Goal: Task Accomplishment & Management: Manage account settings

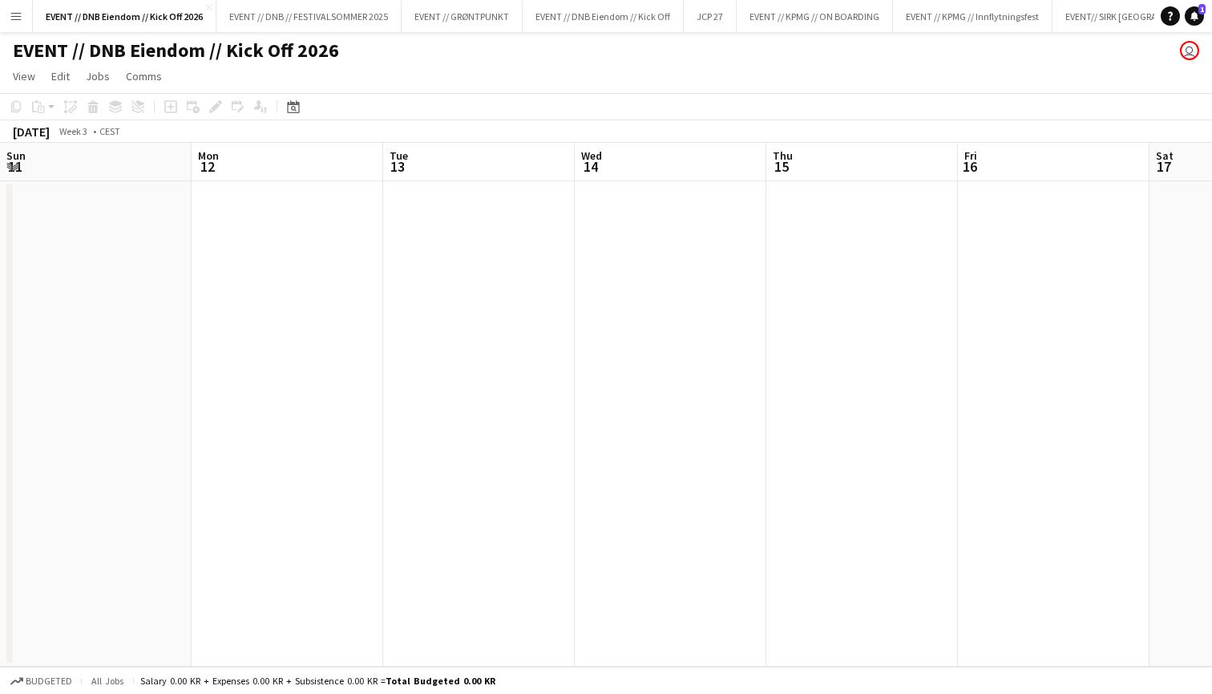
scroll to position [0, 496]
click at [706, 16] on button "JCP 27 Close" at bounding box center [710, 16] width 53 height 31
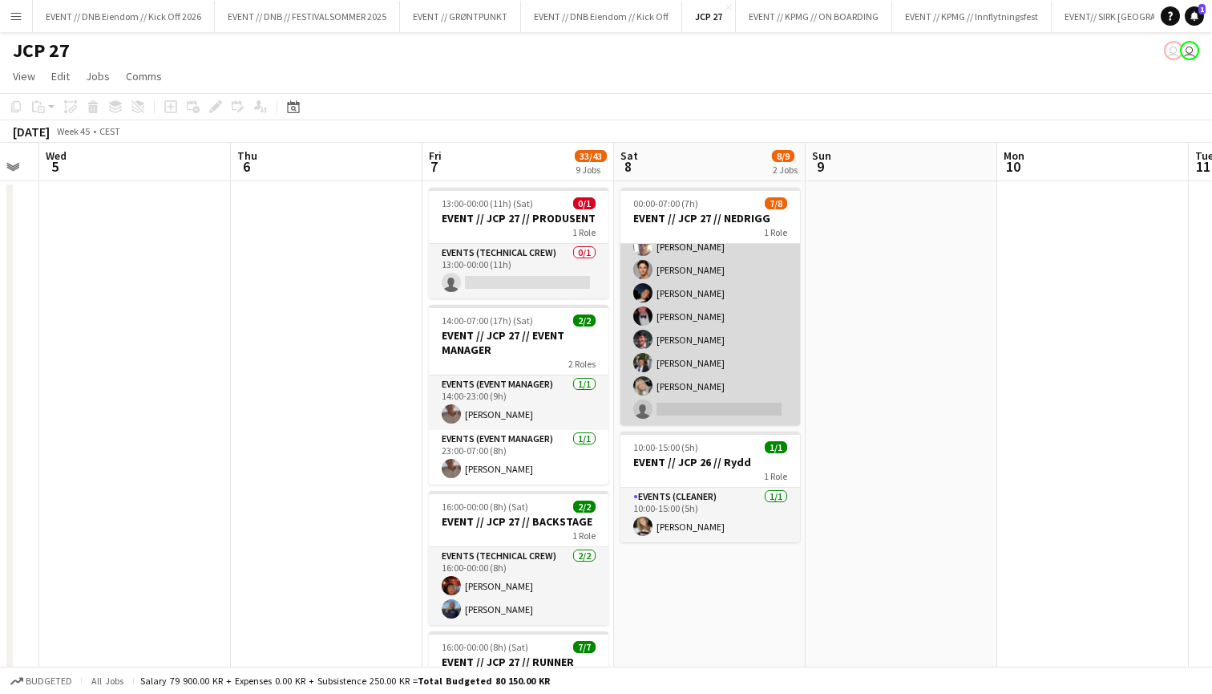
scroll to position [36, 0]
click at [709, 363] on app-card-role "Events (Rigger) 15I 2A [DATE] 00:00-07:00 (7h) [PERSON_NAME] [PERSON_NAME] [PER…" at bounding box center [711, 316] width 180 height 217
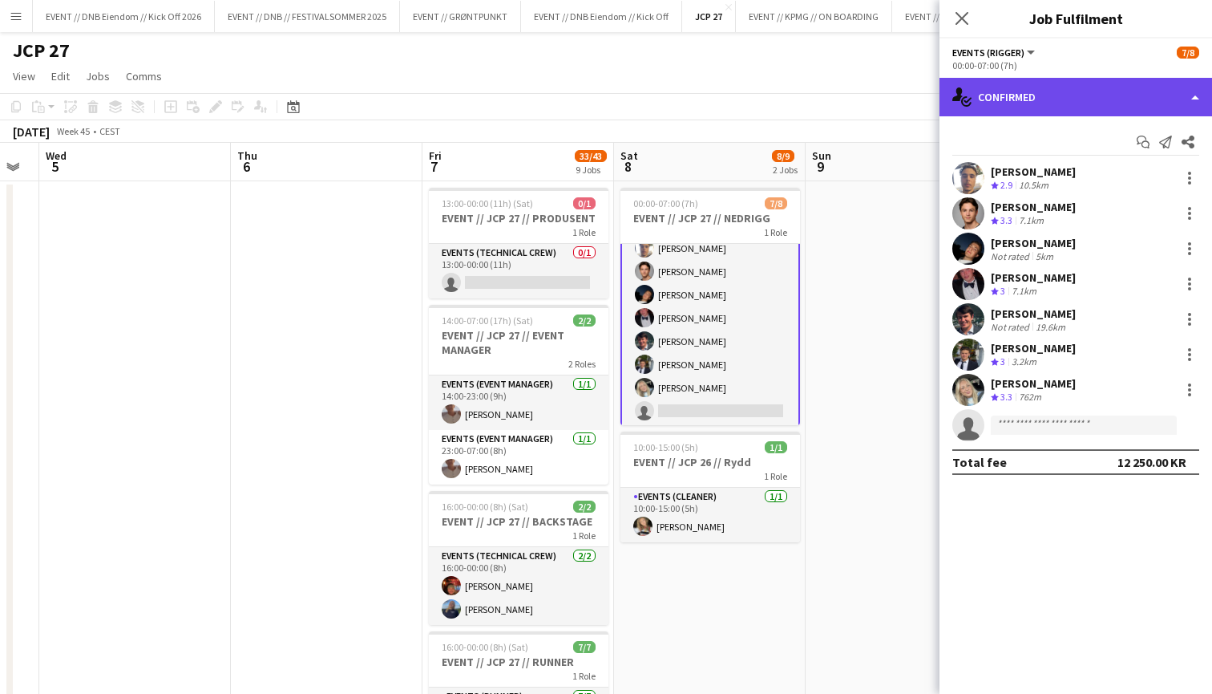
click at [1063, 103] on div "single-neutral-actions-check-2 Confirmed" at bounding box center [1076, 97] width 273 height 38
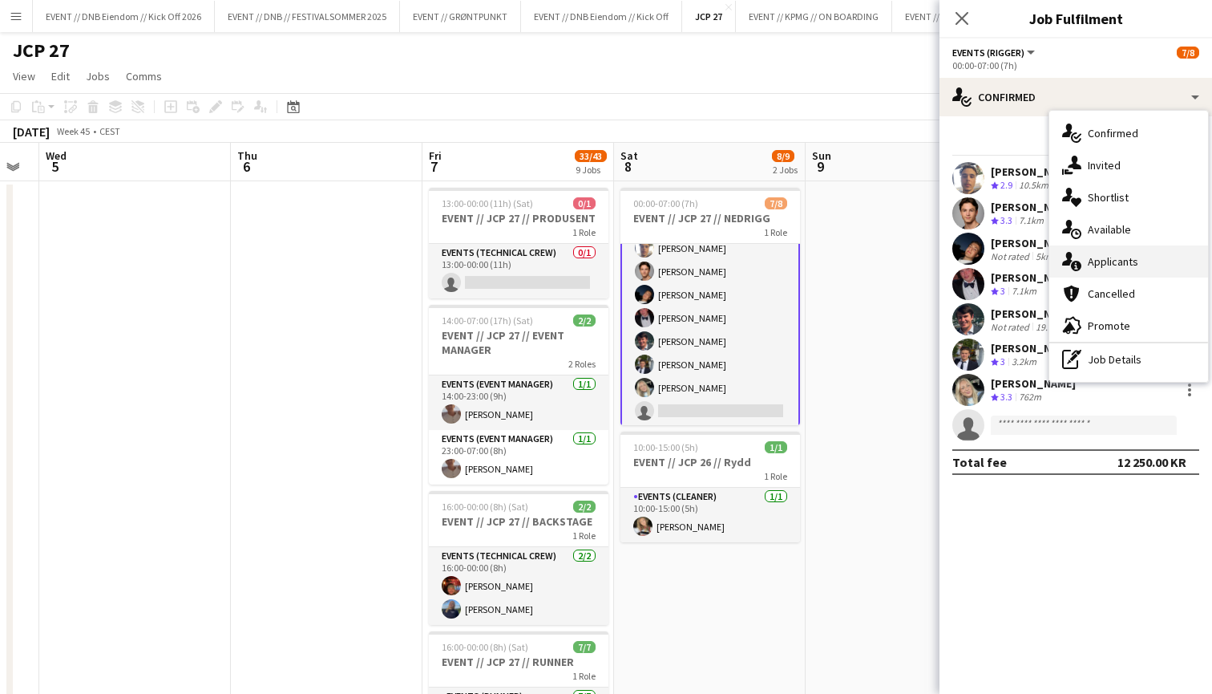
click at [1095, 267] on span "Applicants" at bounding box center [1113, 261] width 51 height 14
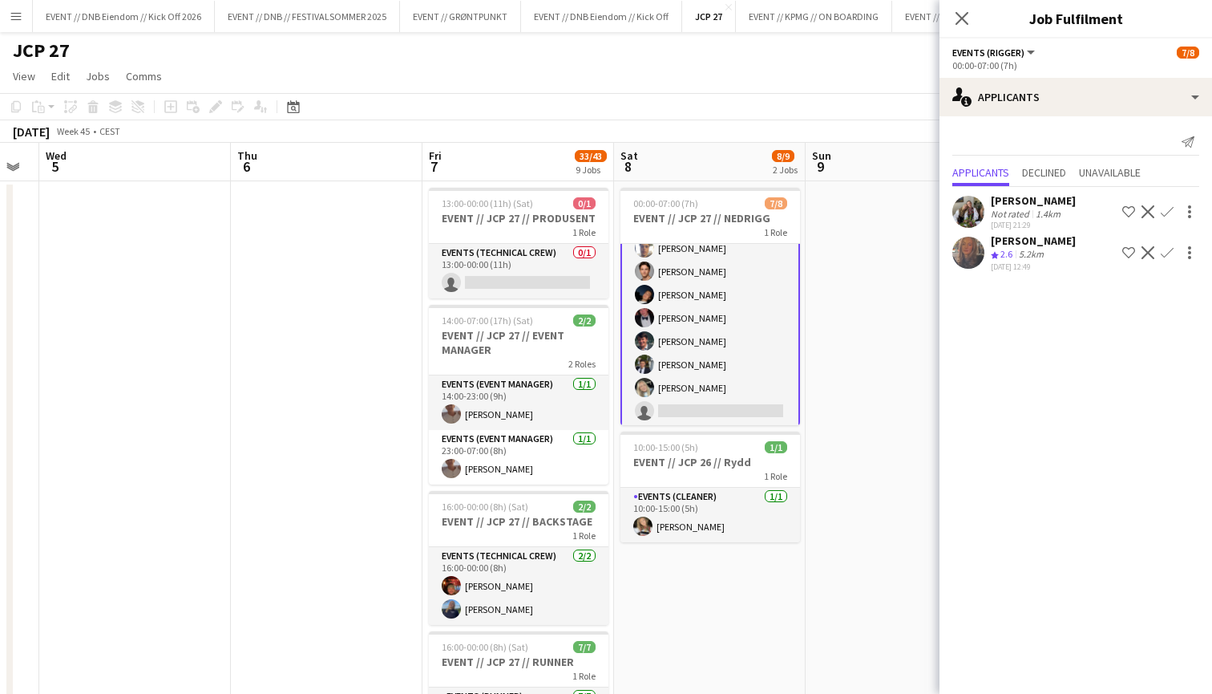
click at [1030, 211] on div "Not rated" at bounding box center [1012, 214] width 42 height 12
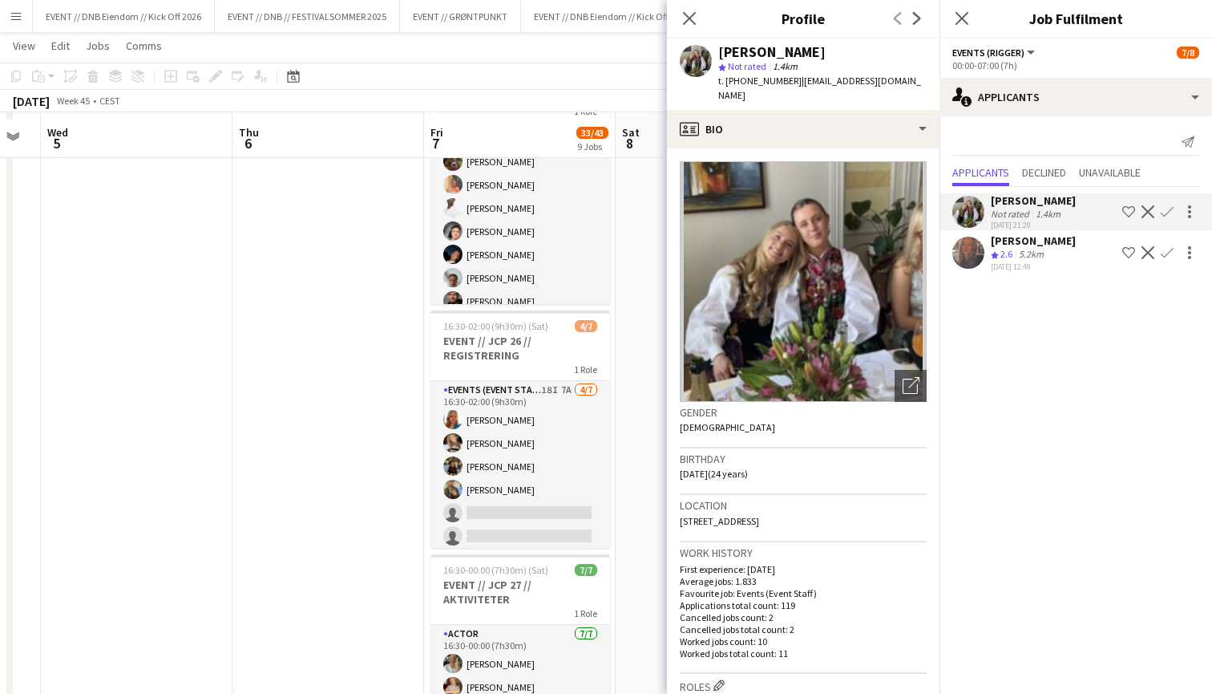
scroll to position [570, 0]
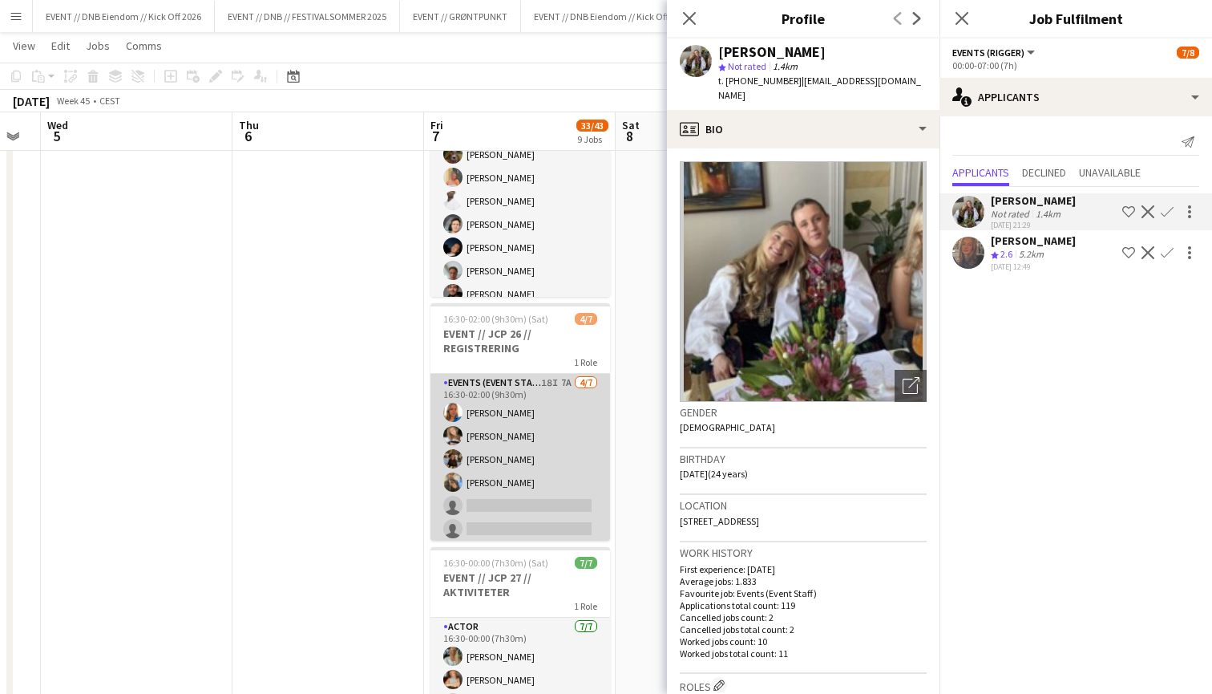
click at [457, 503] on app-card-role "Events (Event Staff) 18I 7A [DATE] 16:30-02:00 (9h30m) [PERSON_NAME] [PERSON_NA…" at bounding box center [521, 471] width 180 height 194
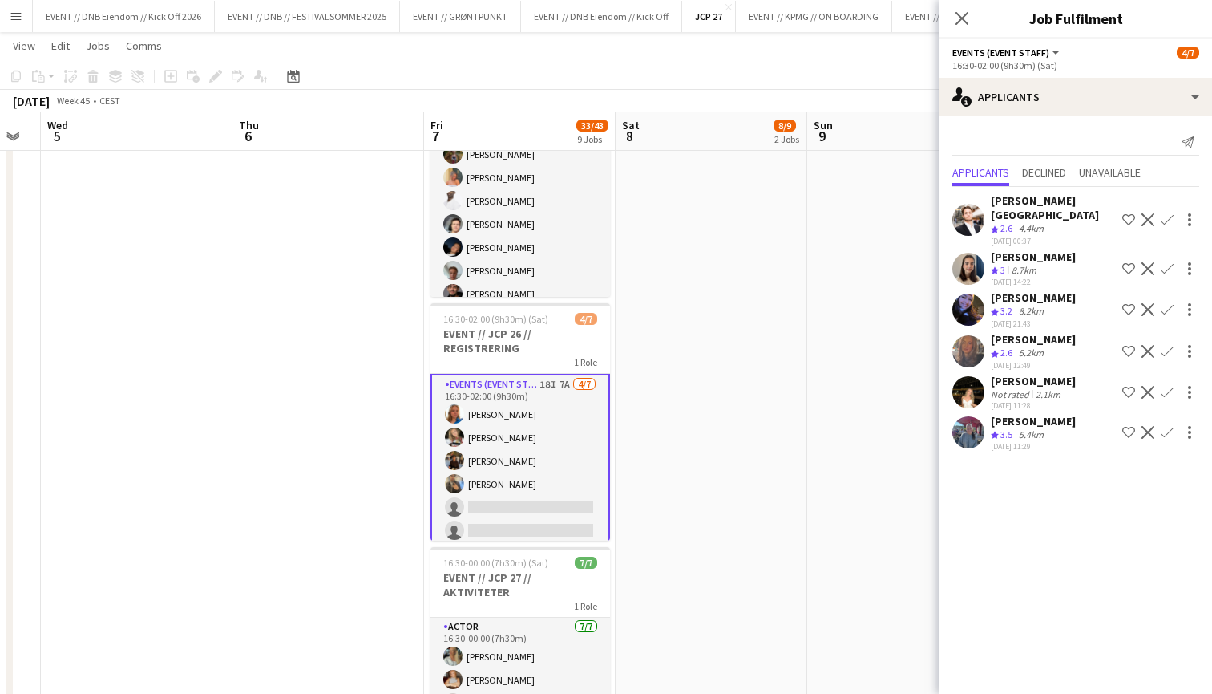
click at [993, 414] on div "[PERSON_NAME]" at bounding box center [1033, 421] width 85 height 14
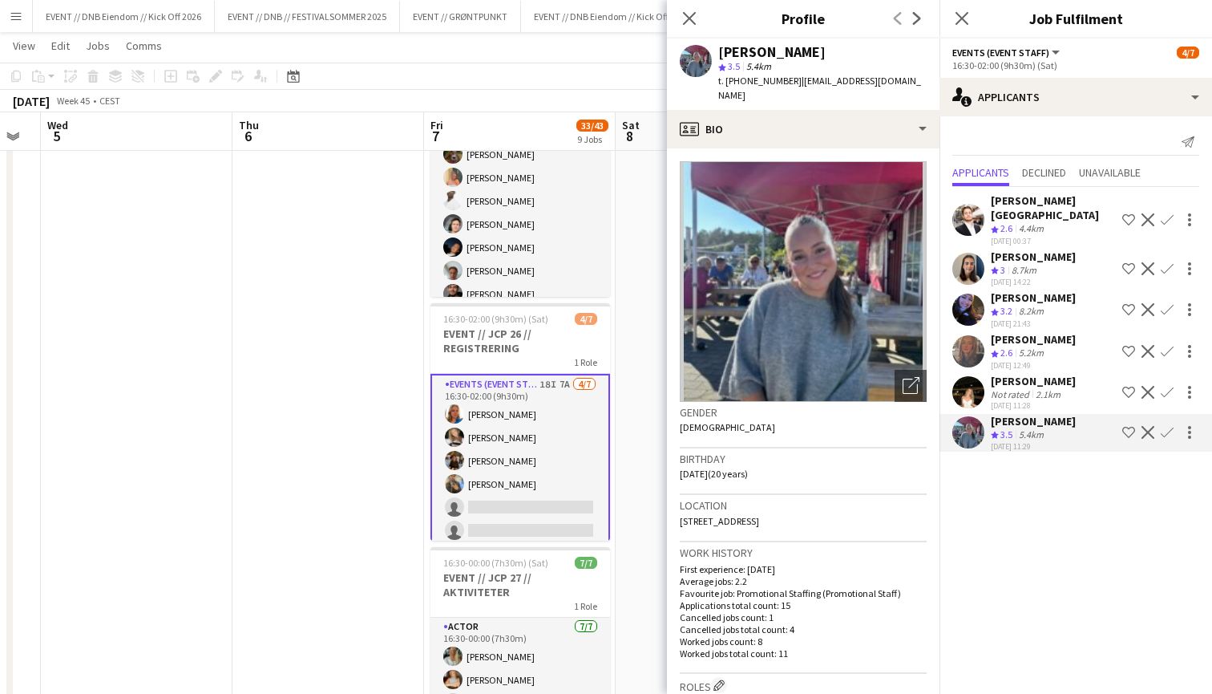
click at [1052, 388] on div "2.1km" at bounding box center [1048, 394] width 31 height 12
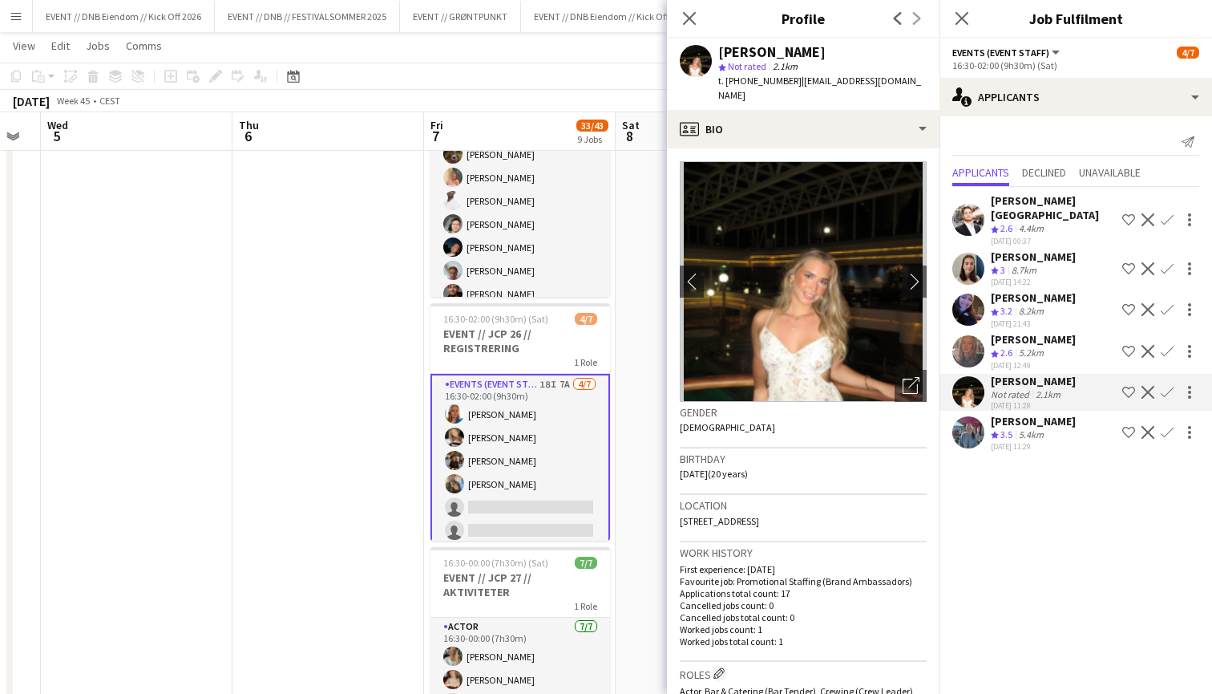
click at [1053, 346] on div "Crew rating 2.6 5.2km" at bounding box center [1033, 353] width 85 height 14
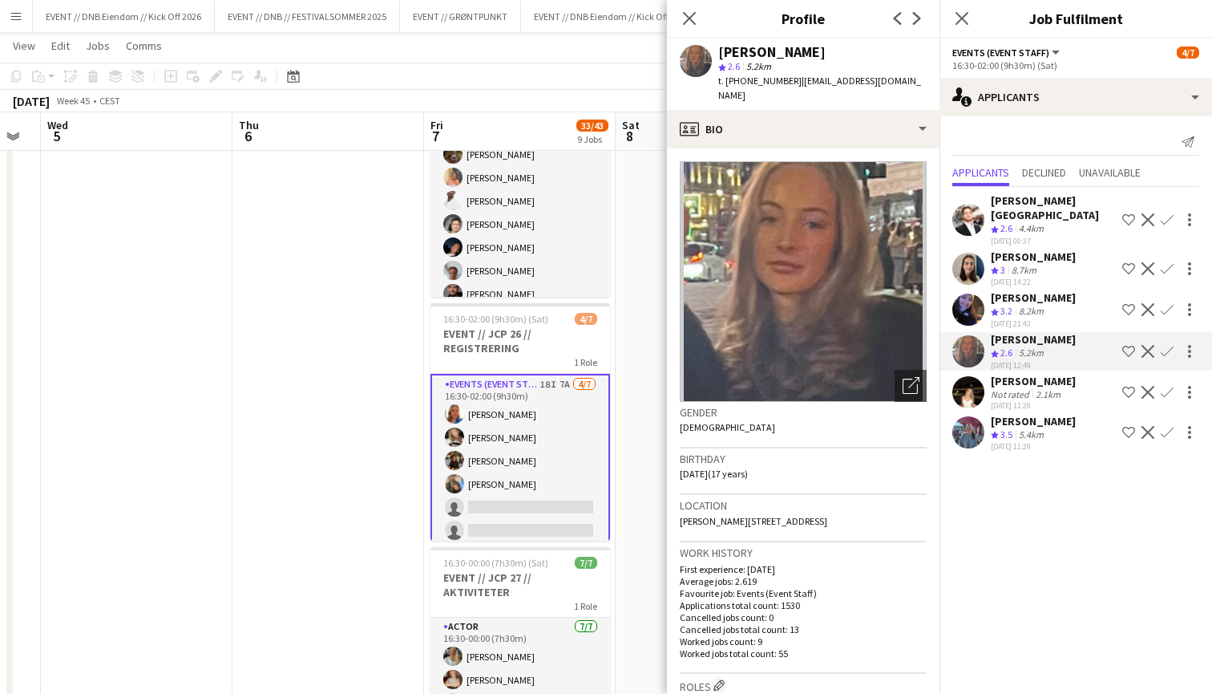
click at [1040, 318] on div "[DATE] 21:43" at bounding box center [1033, 323] width 85 height 10
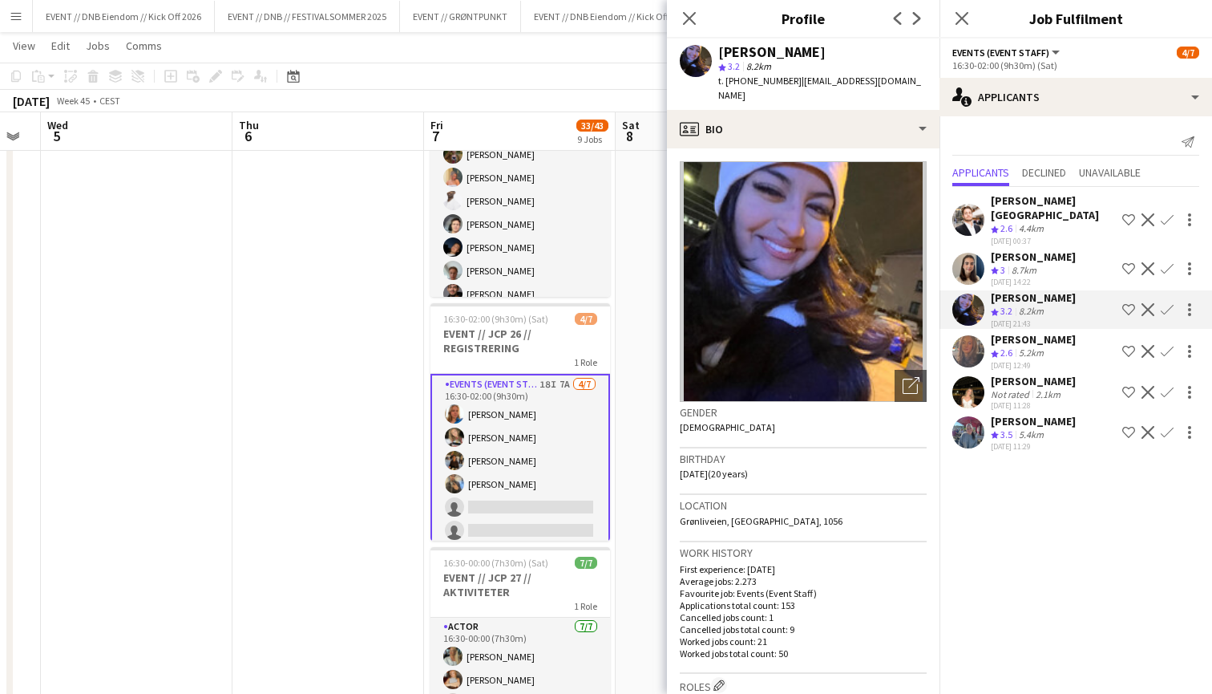
click at [1040, 264] on div "8.7km" at bounding box center [1024, 271] width 31 height 14
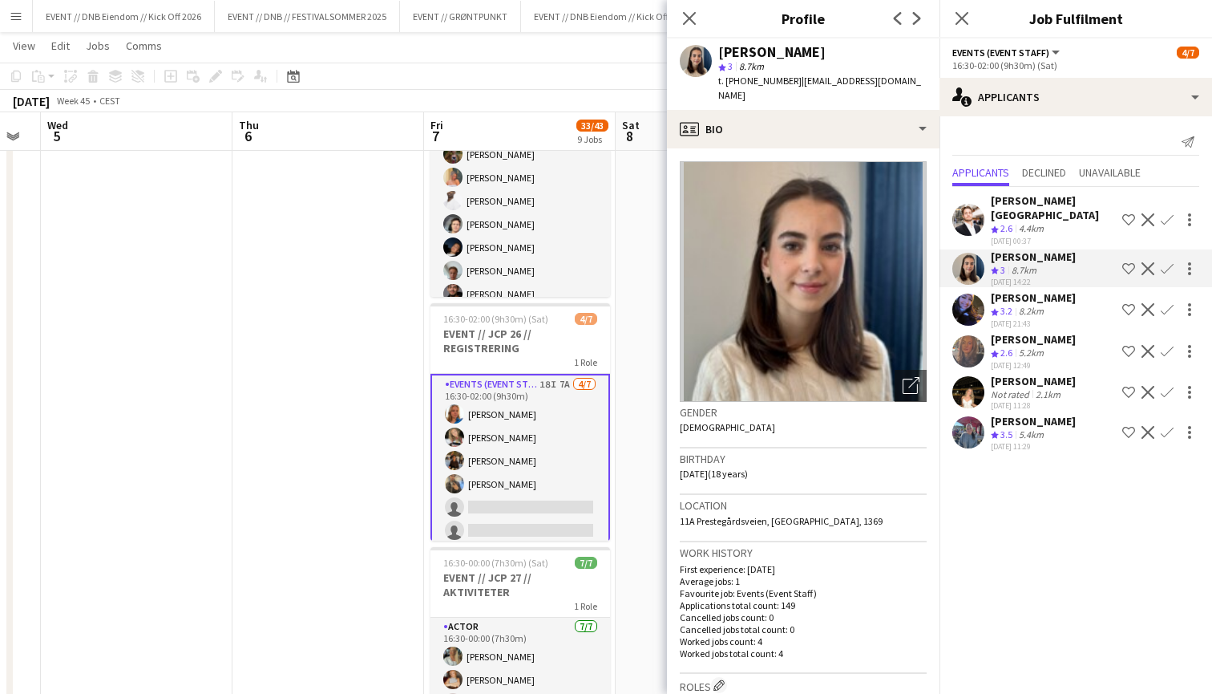
click at [1039, 222] on div "4.4km" at bounding box center [1031, 229] width 31 height 14
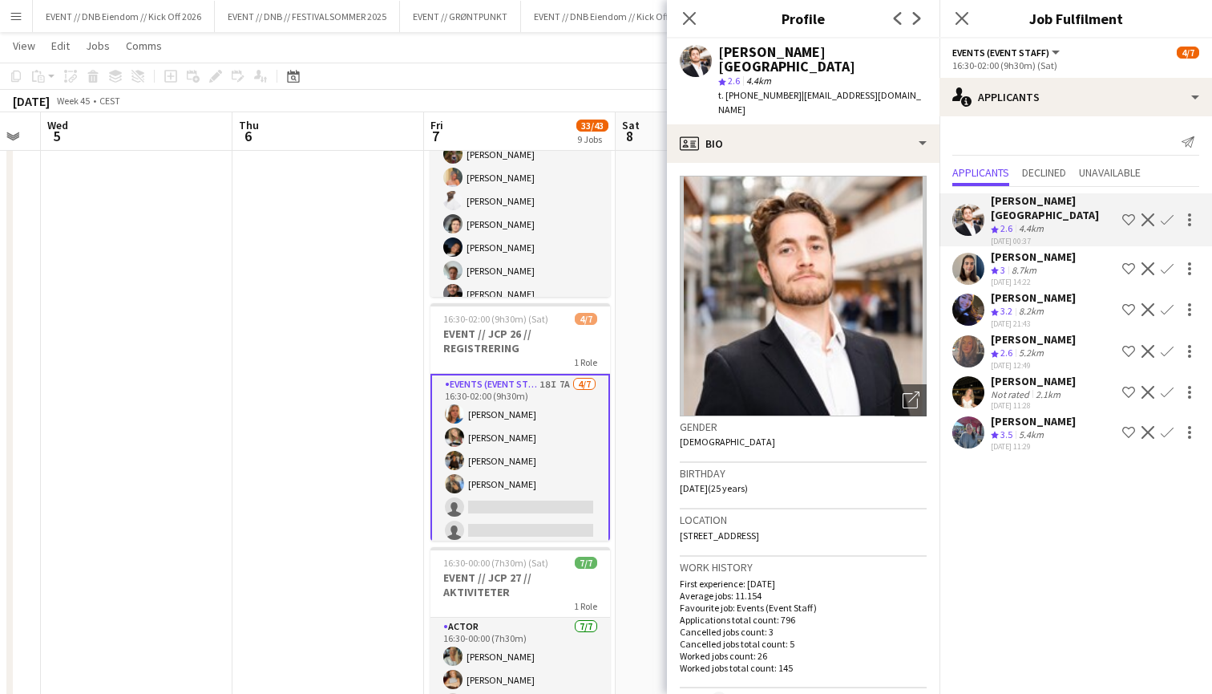
click at [1032, 441] on div "[DATE] 11:29" at bounding box center [1033, 446] width 85 height 10
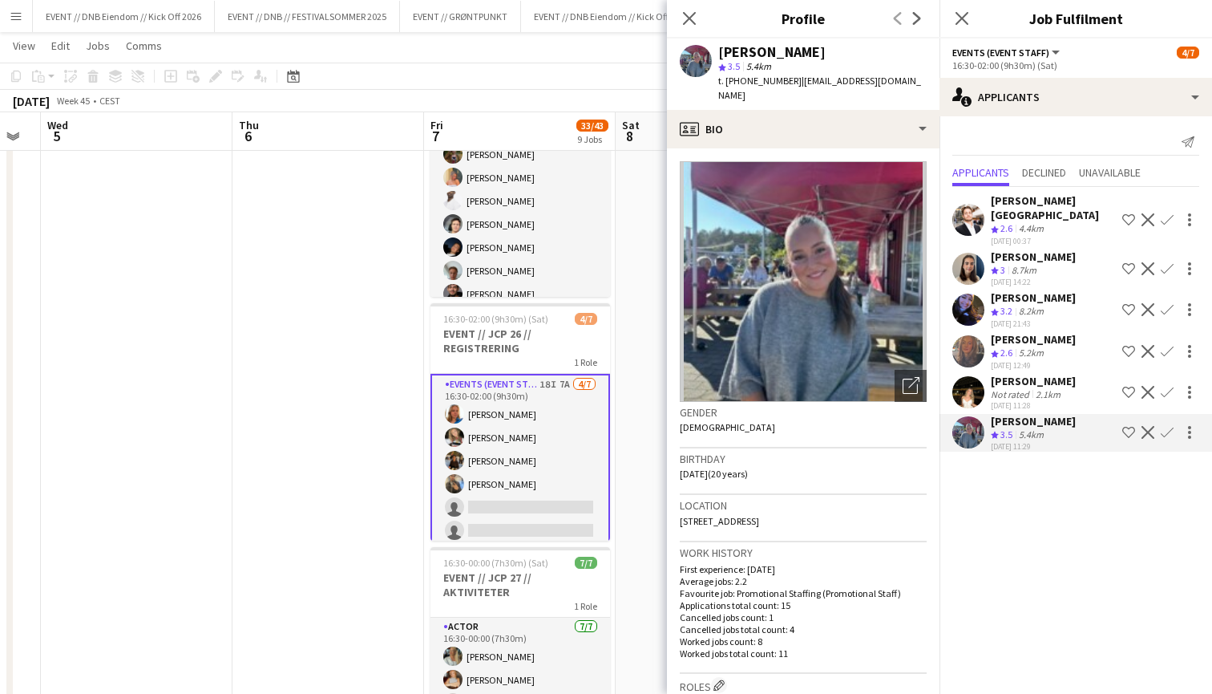
click at [1164, 426] on app-icon "Confirm" at bounding box center [1167, 432] width 13 height 13
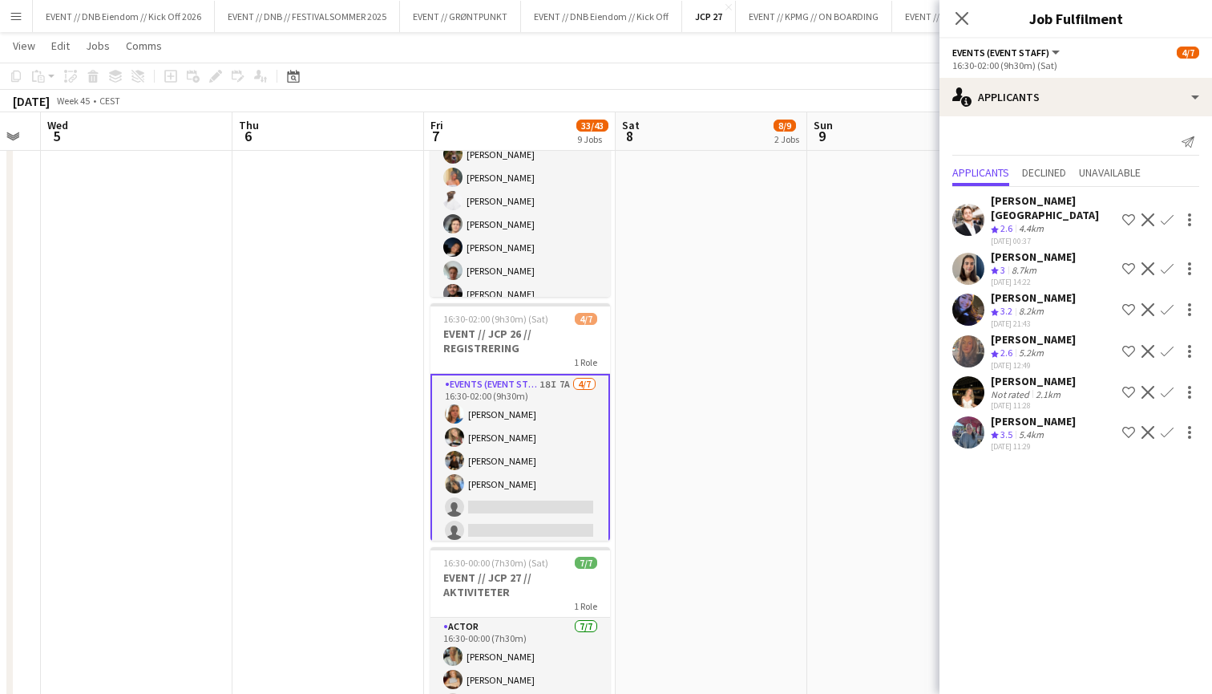
click at [1164, 426] on app-icon "Confirm" at bounding box center [1167, 432] width 13 height 13
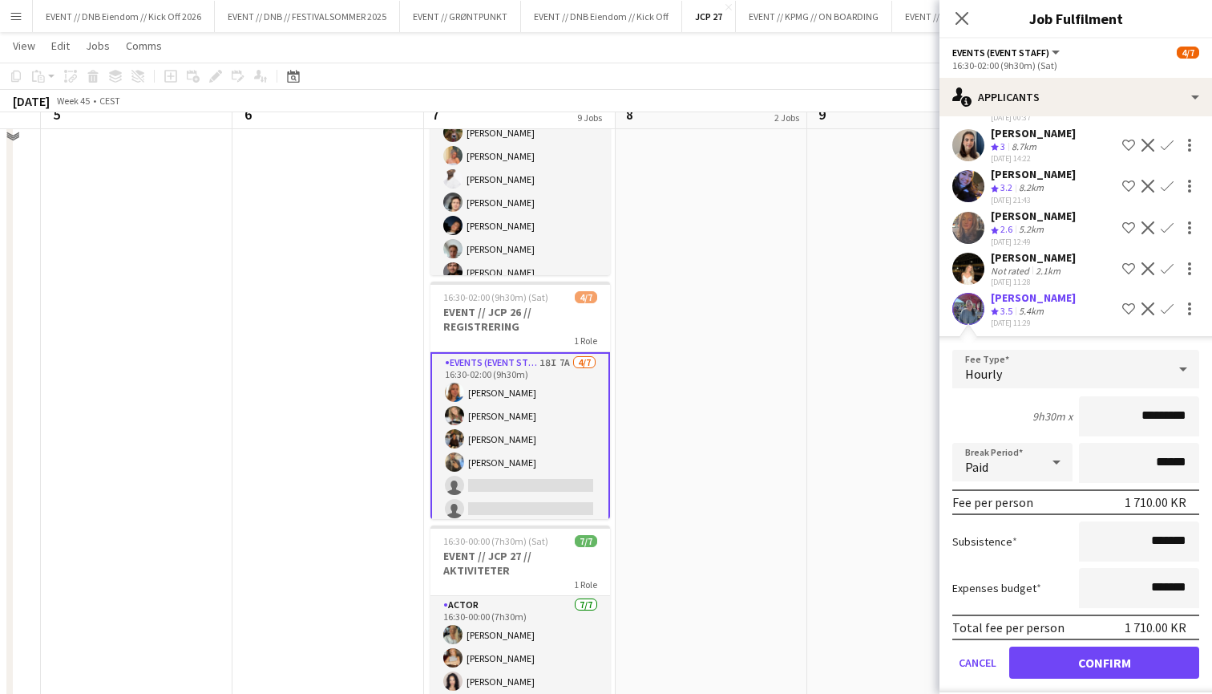
scroll to position [593, 0]
click at [1112, 652] on button "Confirm" at bounding box center [1104, 662] width 190 height 32
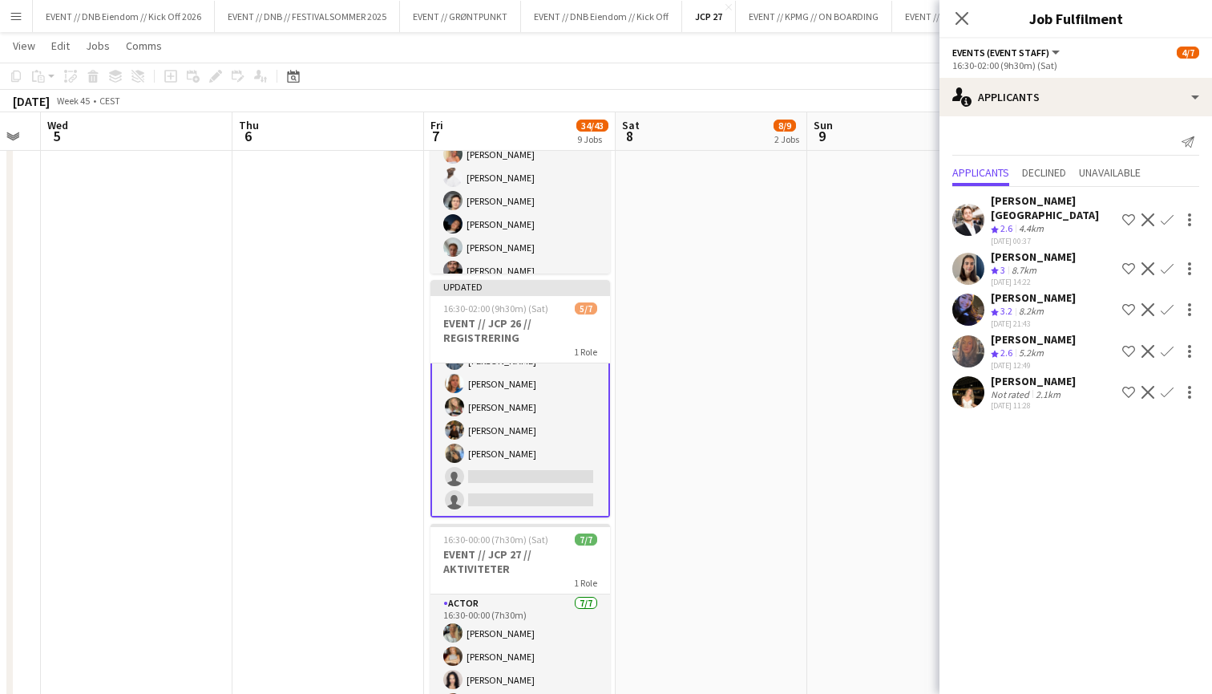
scroll to position [43, 0]
click at [1013, 374] on div "[PERSON_NAME]" at bounding box center [1033, 381] width 85 height 14
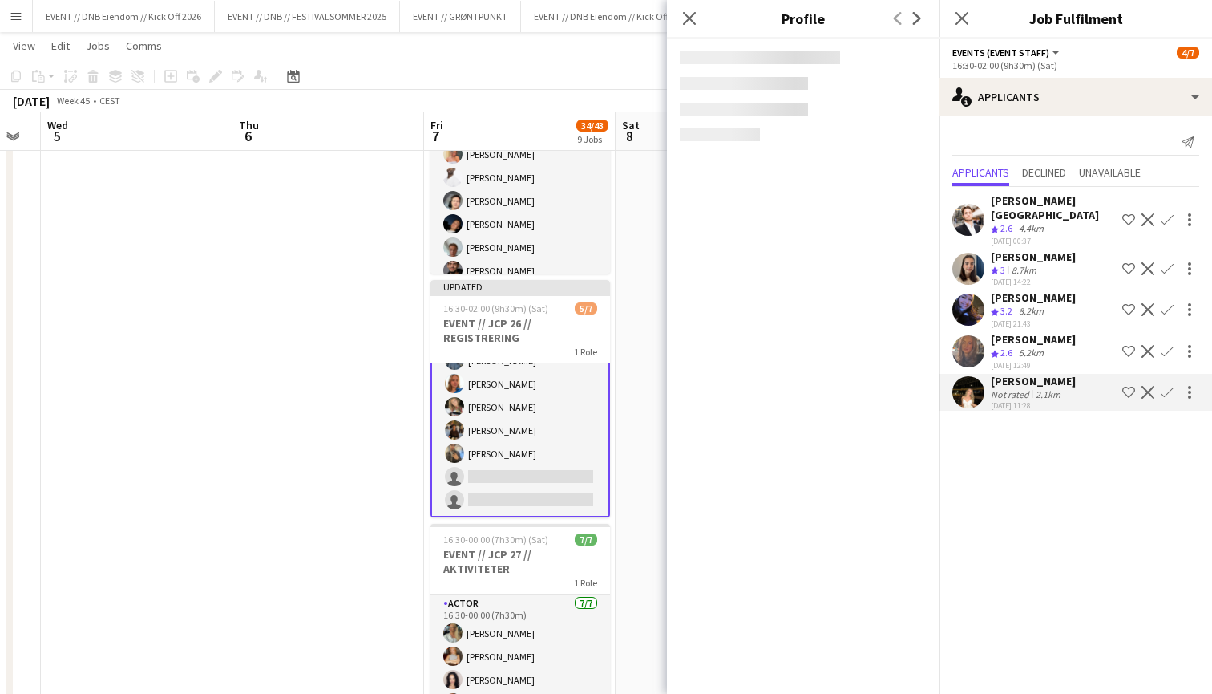
scroll to position [0, 0]
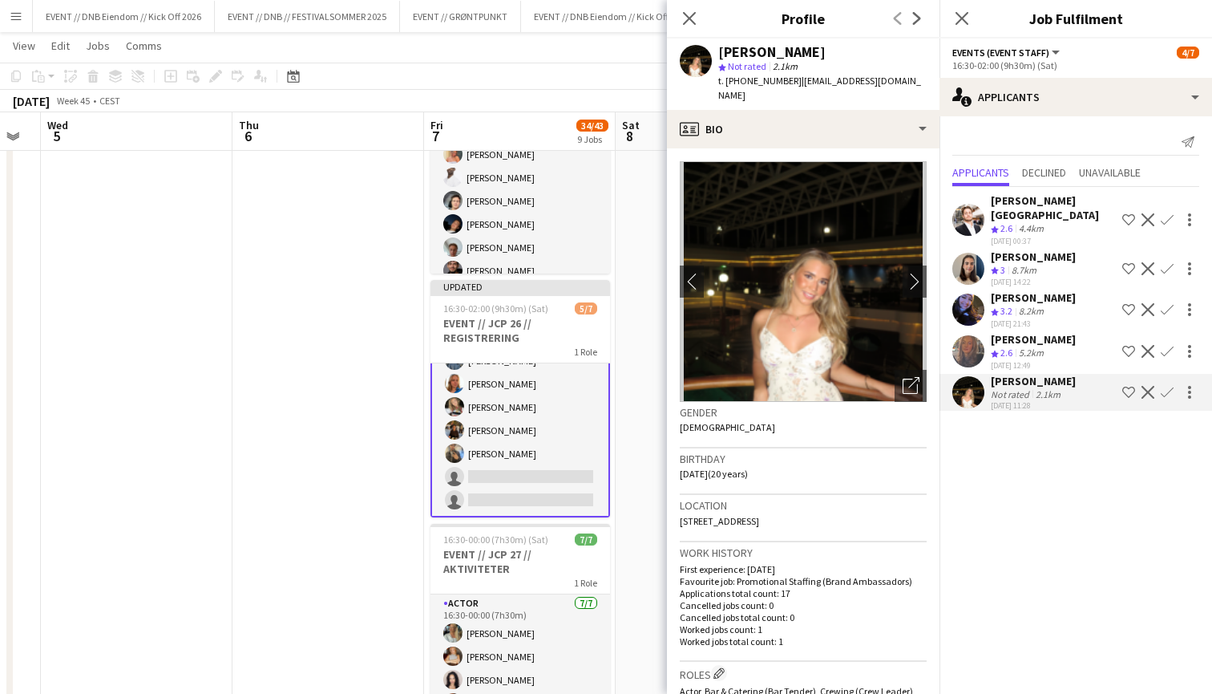
click at [1168, 386] on app-icon "Confirm" at bounding box center [1167, 392] width 13 height 13
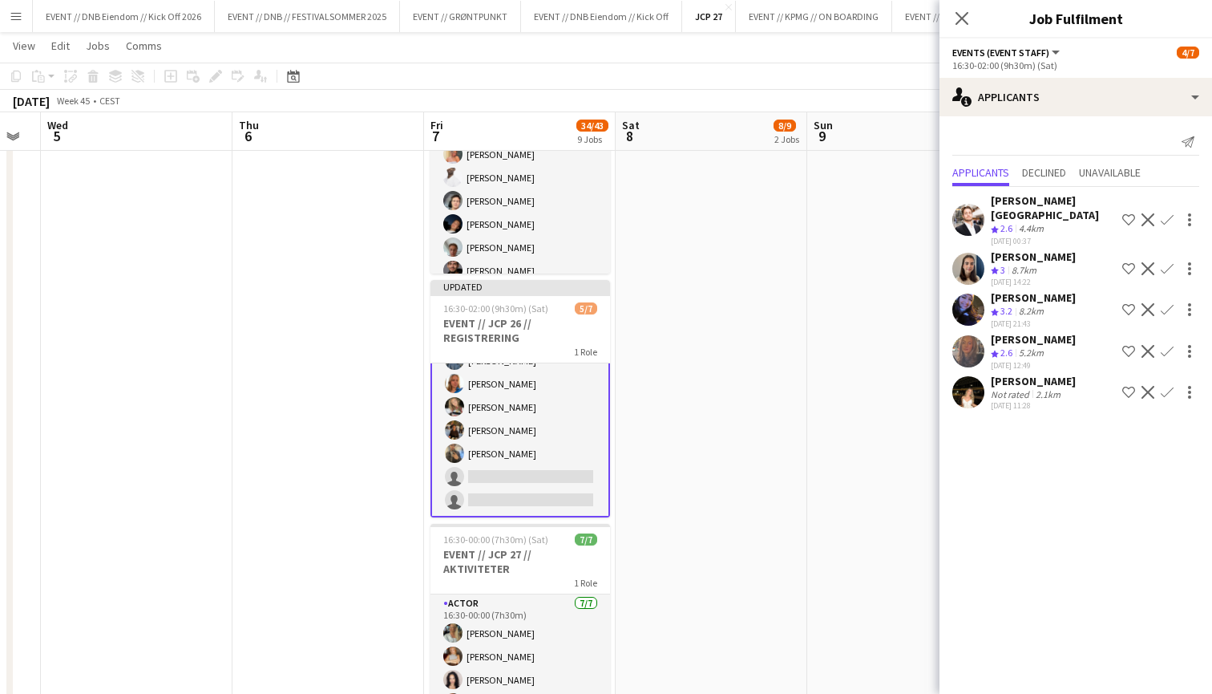
click at [1168, 386] on app-icon "Confirm" at bounding box center [1167, 392] width 13 height 13
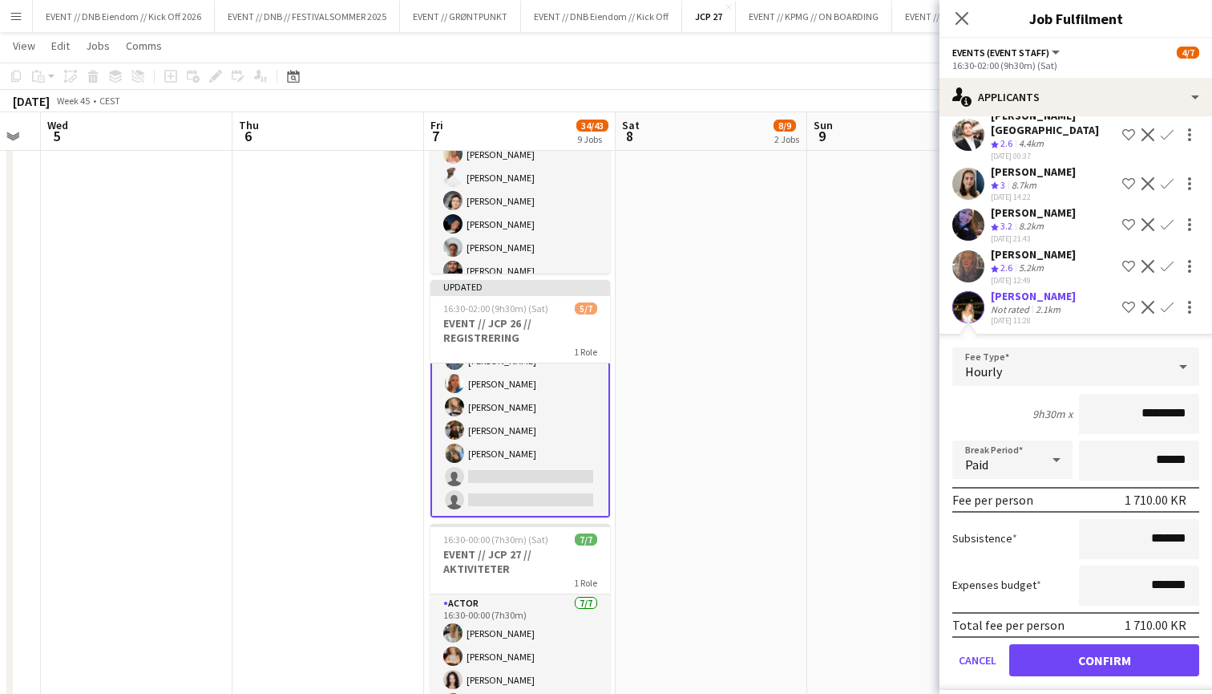
scroll to position [82, 0]
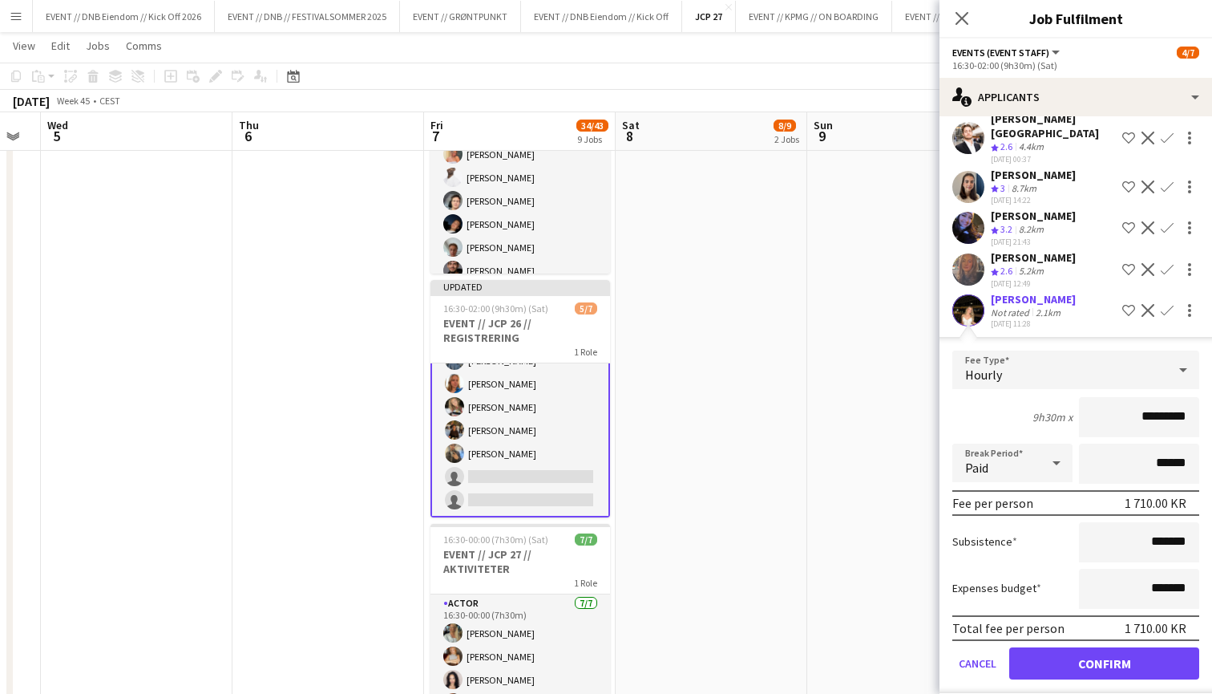
click at [1110, 647] on button "Confirm" at bounding box center [1104, 663] width 190 height 32
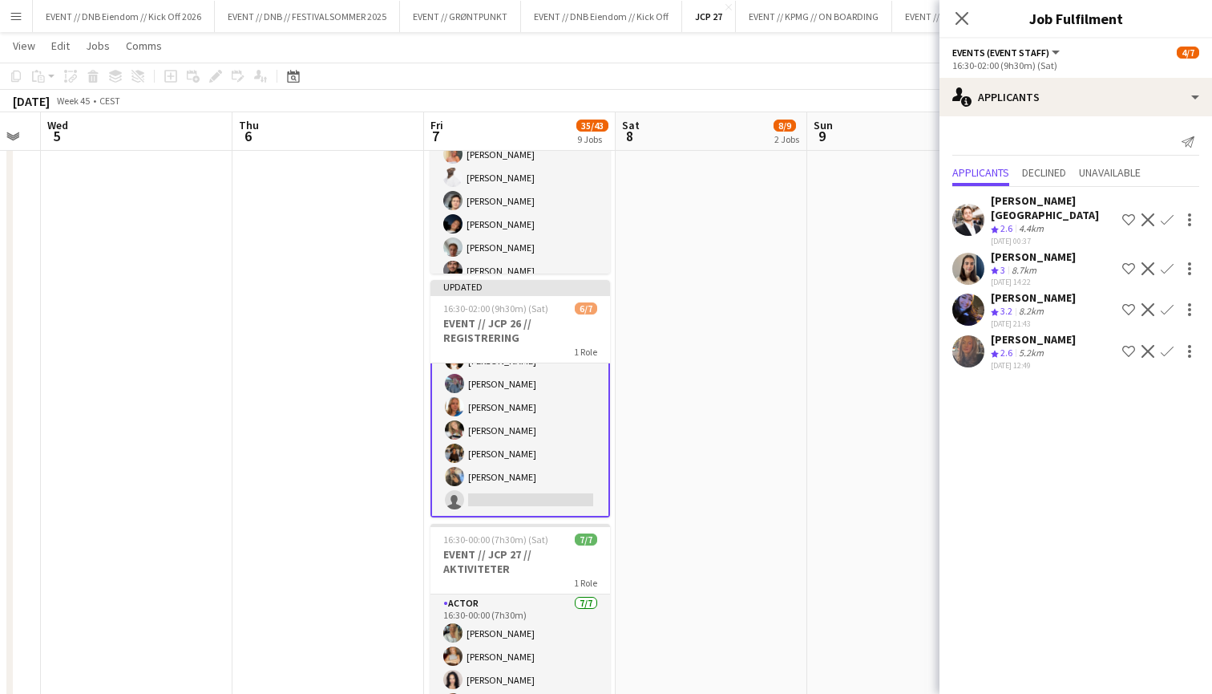
click at [548, 459] on app-card-role "Events (Event Staff) 18I 5A [DATE] 16:30-02:00 (9h30m) [PERSON_NAME] [PERSON_NA…" at bounding box center [521, 418] width 180 height 197
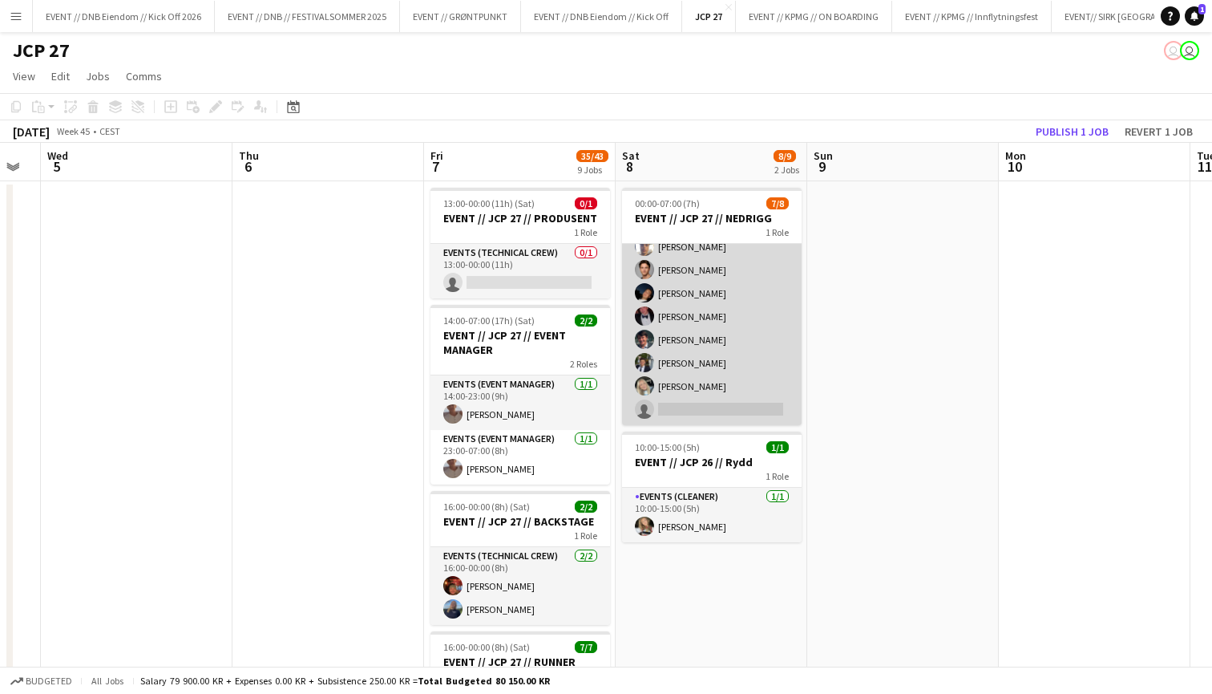
scroll to position [36, 0]
click at [673, 387] on app-card-role "Events (Rigger) 15I 2A [DATE] 00:00-07:00 (7h) [PERSON_NAME] [PERSON_NAME] [PER…" at bounding box center [712, 316] width 180 height 217
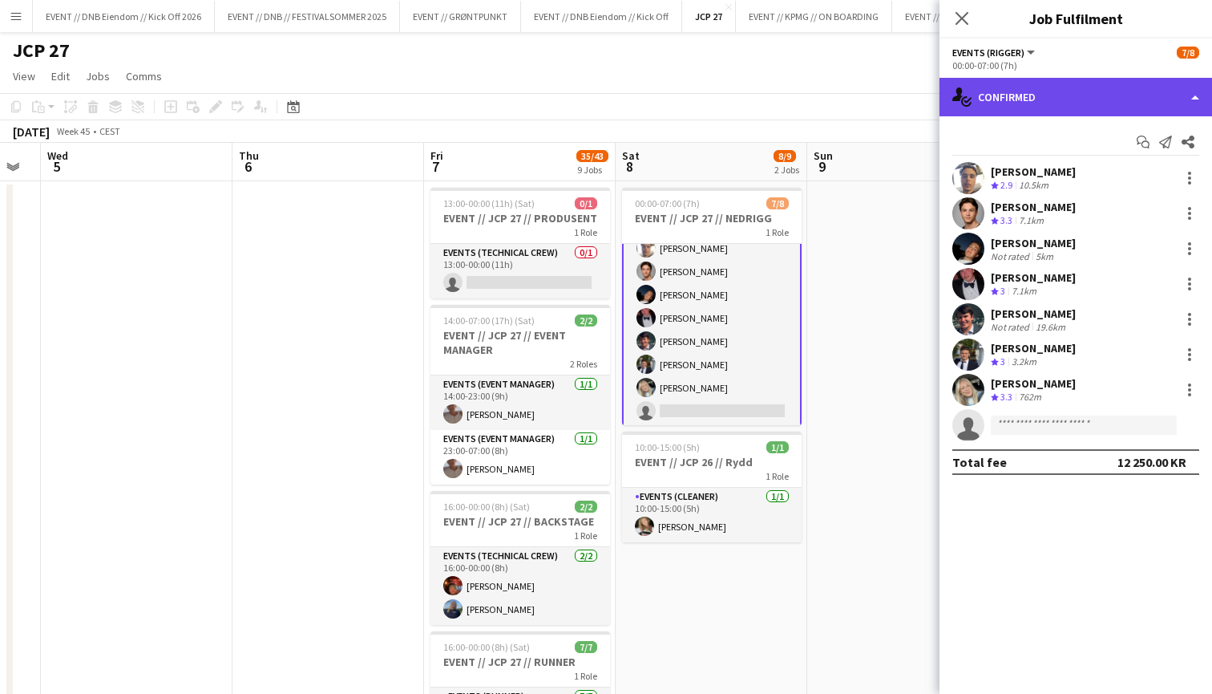
click at [1006, 111] on div "single-neutral-actions-check-2 Confirmed" at bounding box center [1076, 97] width 273 height 38
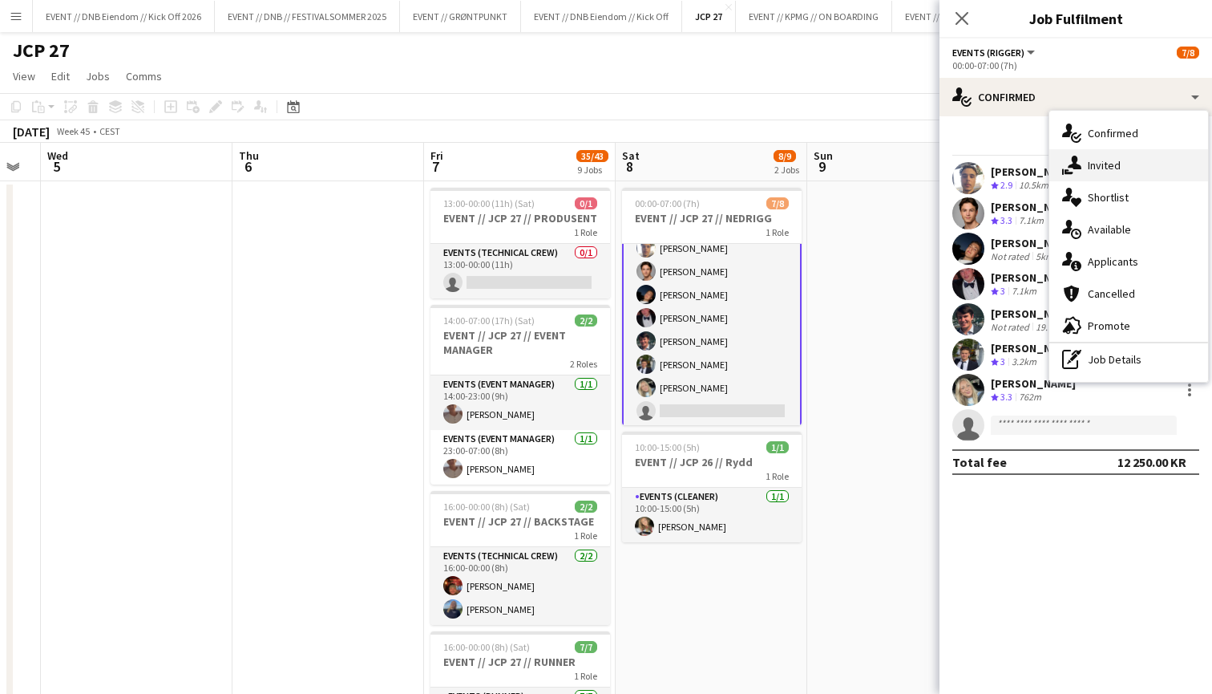
click at [1127, 178] on div "single-neutral-actions-share-1 Invited" at bounding box center [1128, 165] width 159 height 32
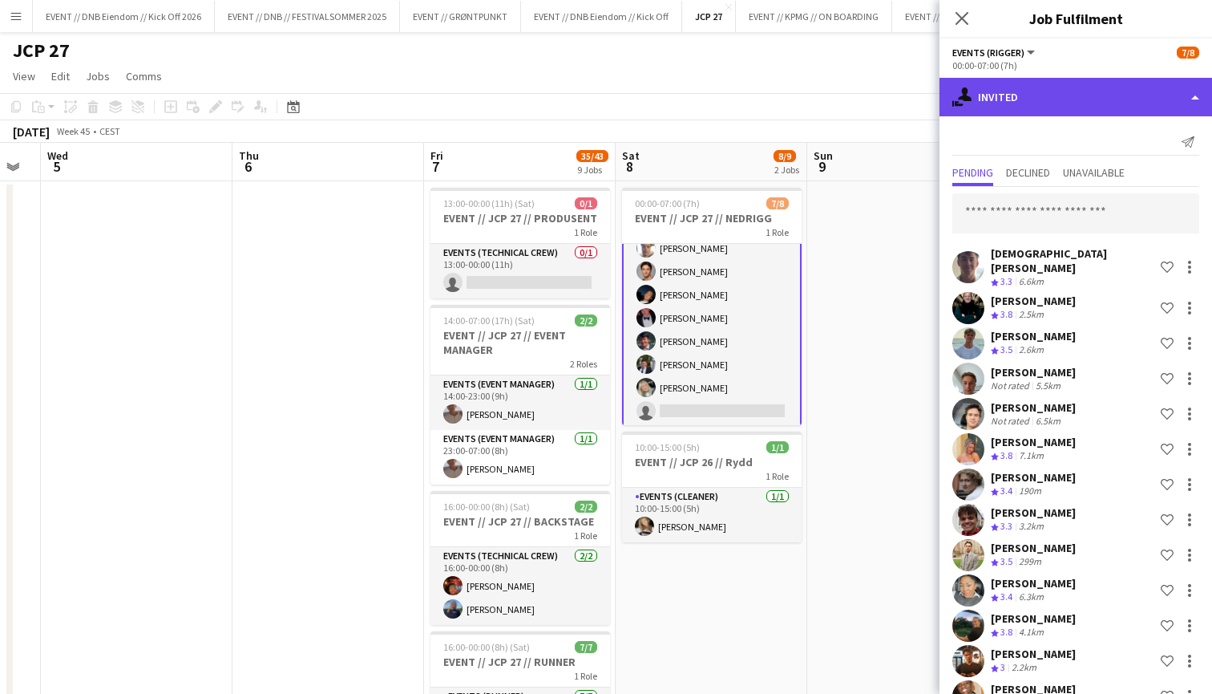
click at [1073, 95] on div "single-neutral-actions-share-1 Invited" at bounding box center [1076, 97] width 273 height 38
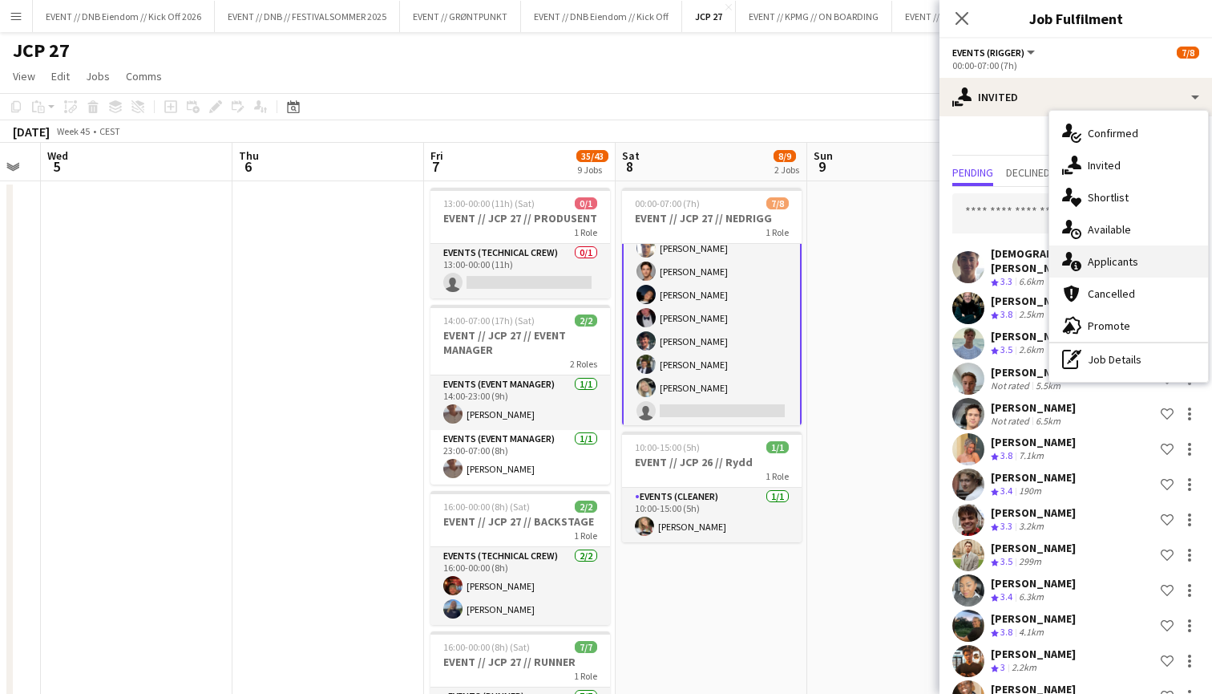
click at [1118, 265] on span "Applicants" at bounding box center [1113, 261] width 51 height 14
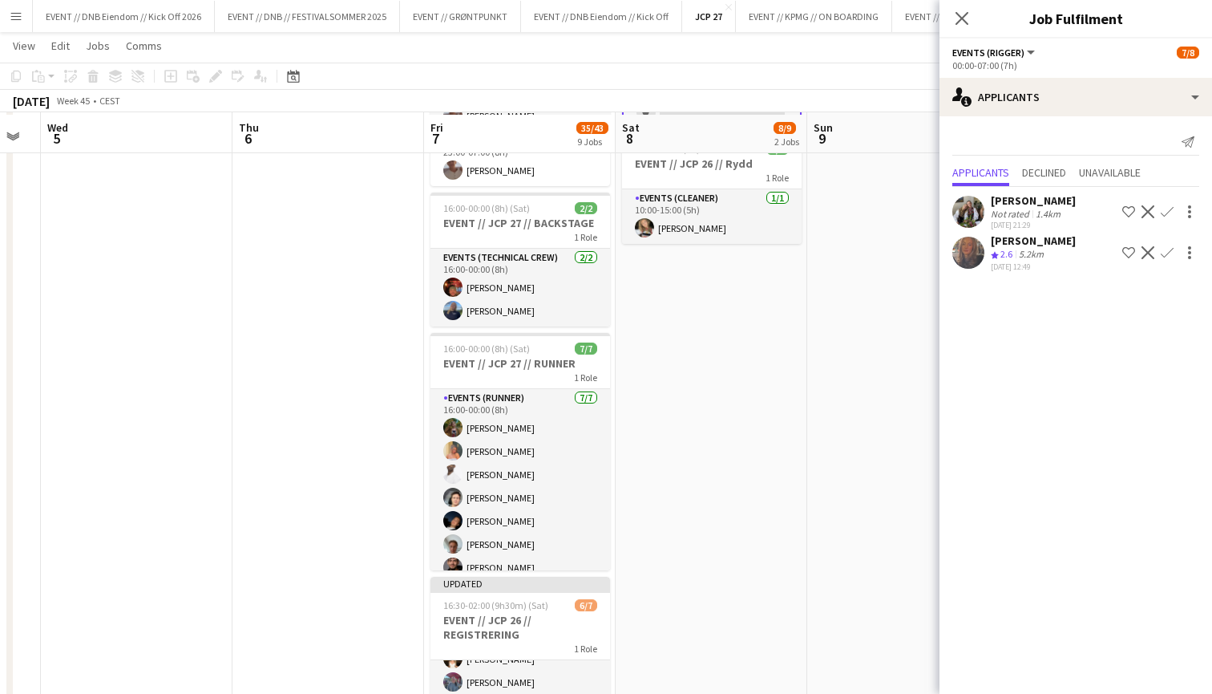
scroll to position [299, 0]
click at [1005, 219] on div "Not rated" at bounding box center [1012, 214] width 42 height 12
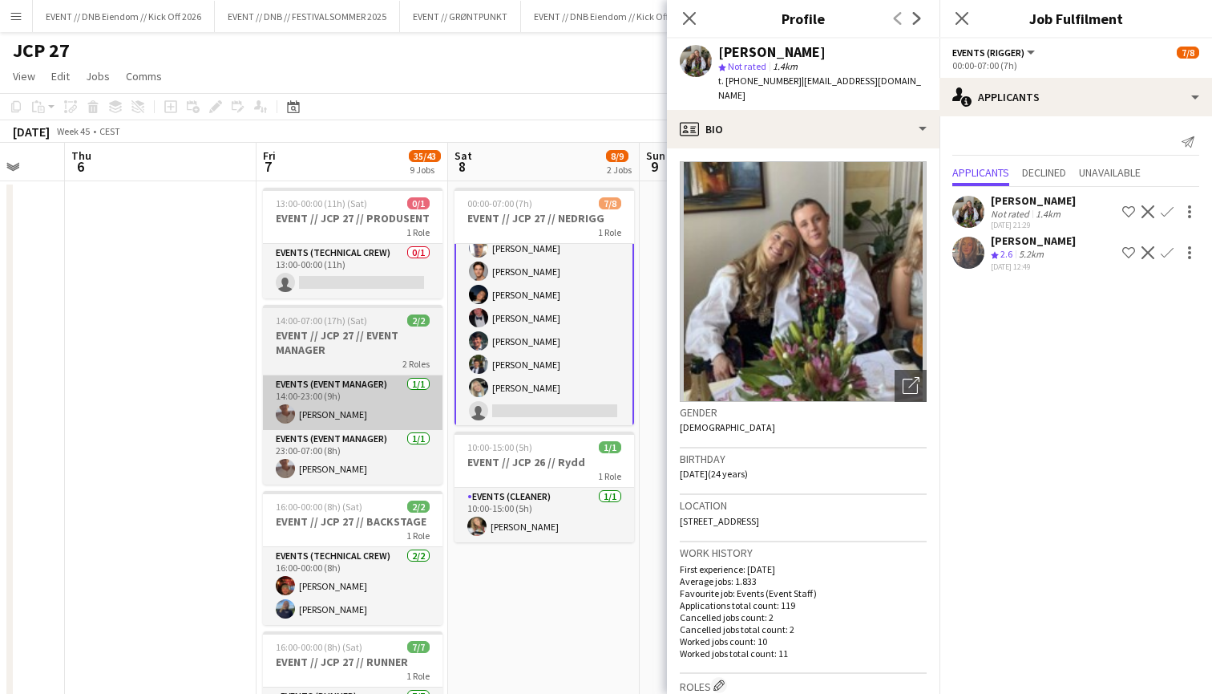
scroll to position [0, 517]
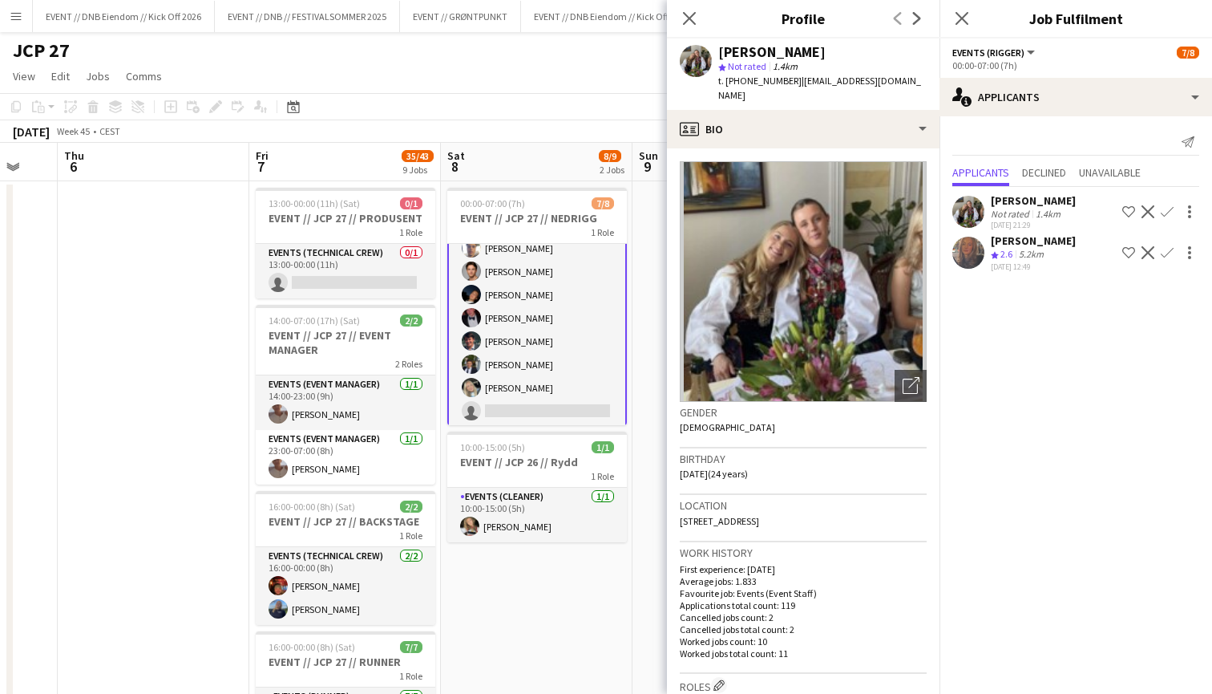
click at [519, 307] on app-card-role "Events (Rigger) 15I 2A [DATE] 00:00-07:00 (7h) [PERSON_NAME] [PERSON_NAME] [PER…" at bounding box center [537, 318] width 180 height 220
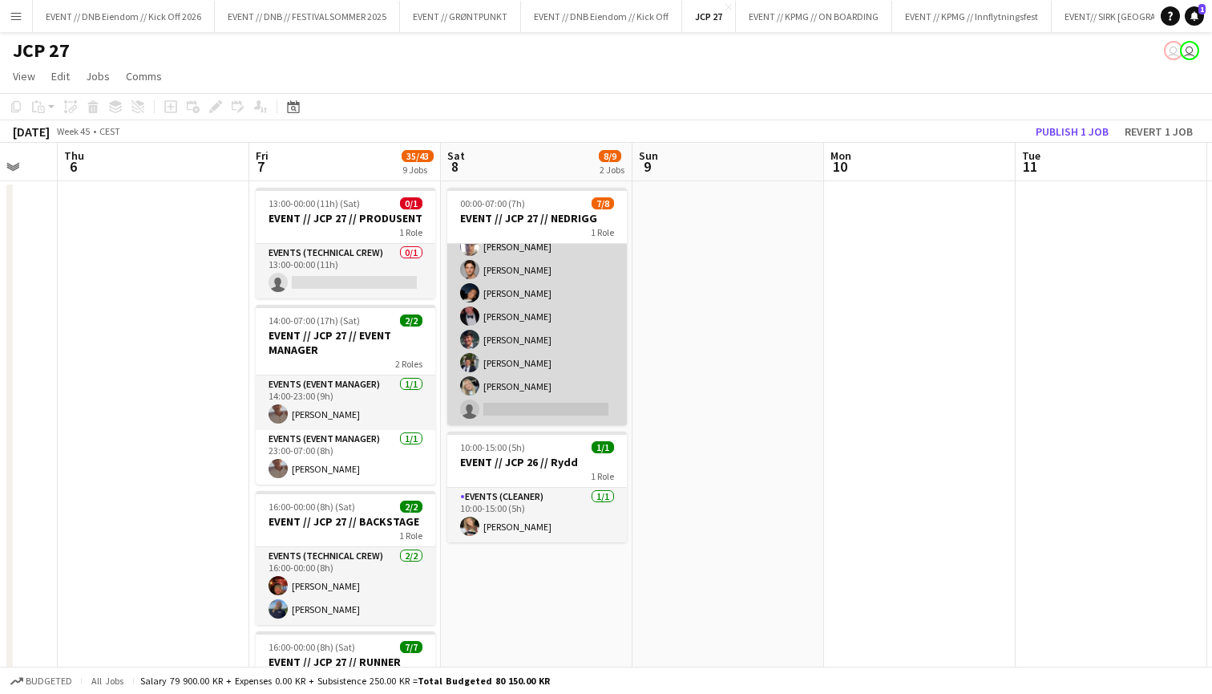
click at [615, 317] on app-card-role "Events (Rigger) 15I 2A [DATE] 00:00-07:00 (7h) [PERSON_NAME] [PERSON_NAME] [PER…" at bounding box center [537, 316] width 180 height 217
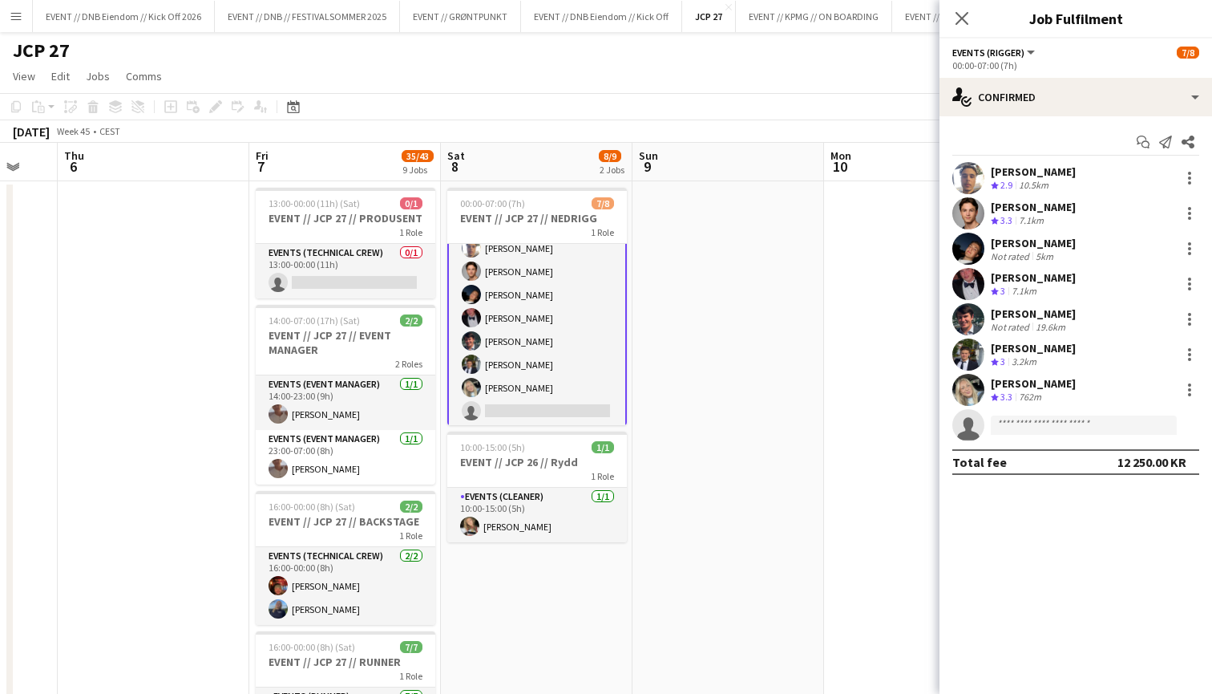
scroll to position [0, 0]
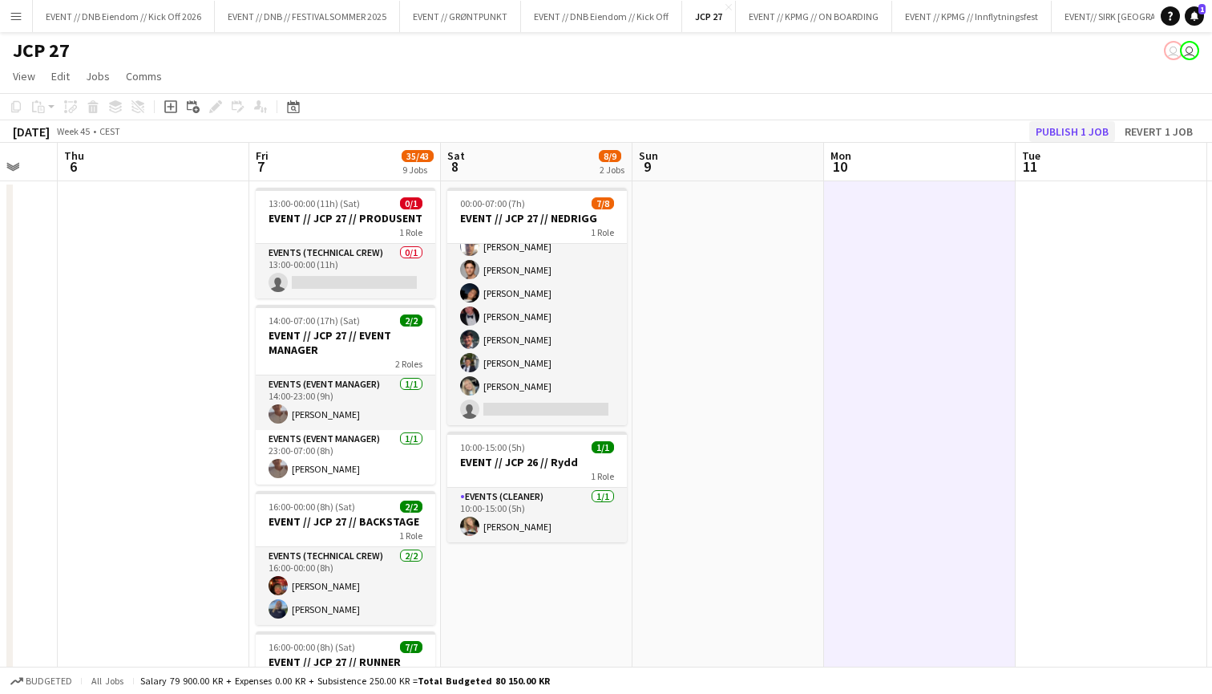
click at [1051, 140] on button "Publish 1 job" at bounding box center [1072, 131] width 86 height 21
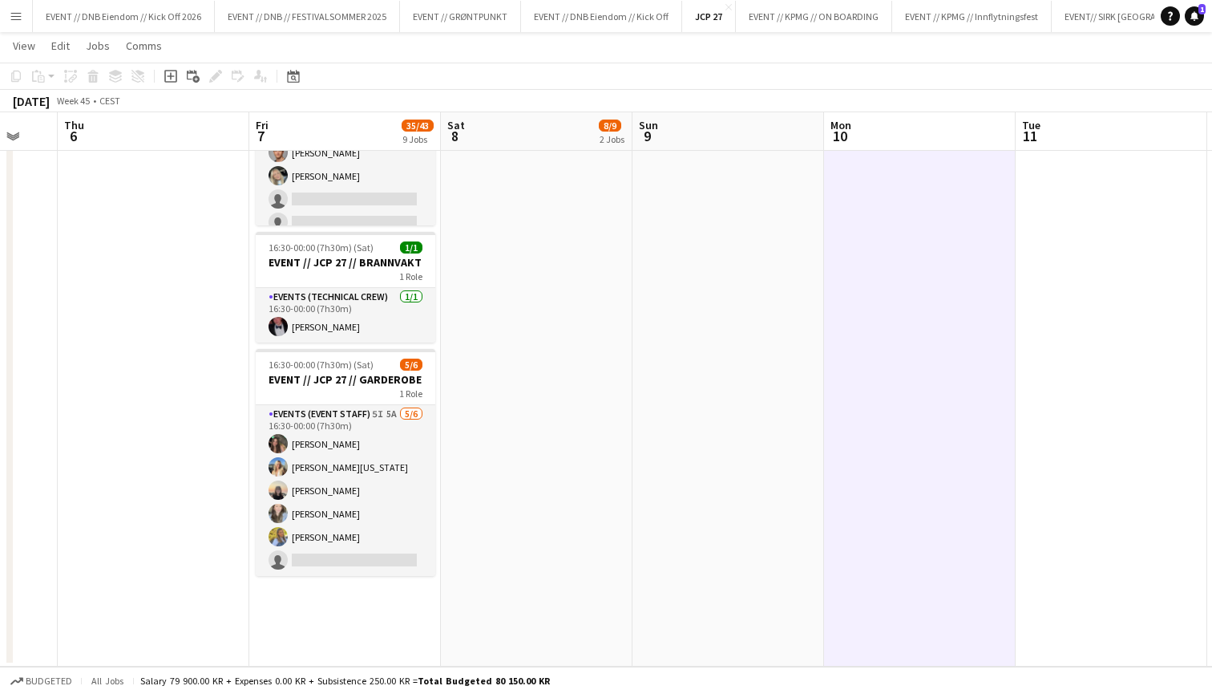
scroll to position [1373, 0]
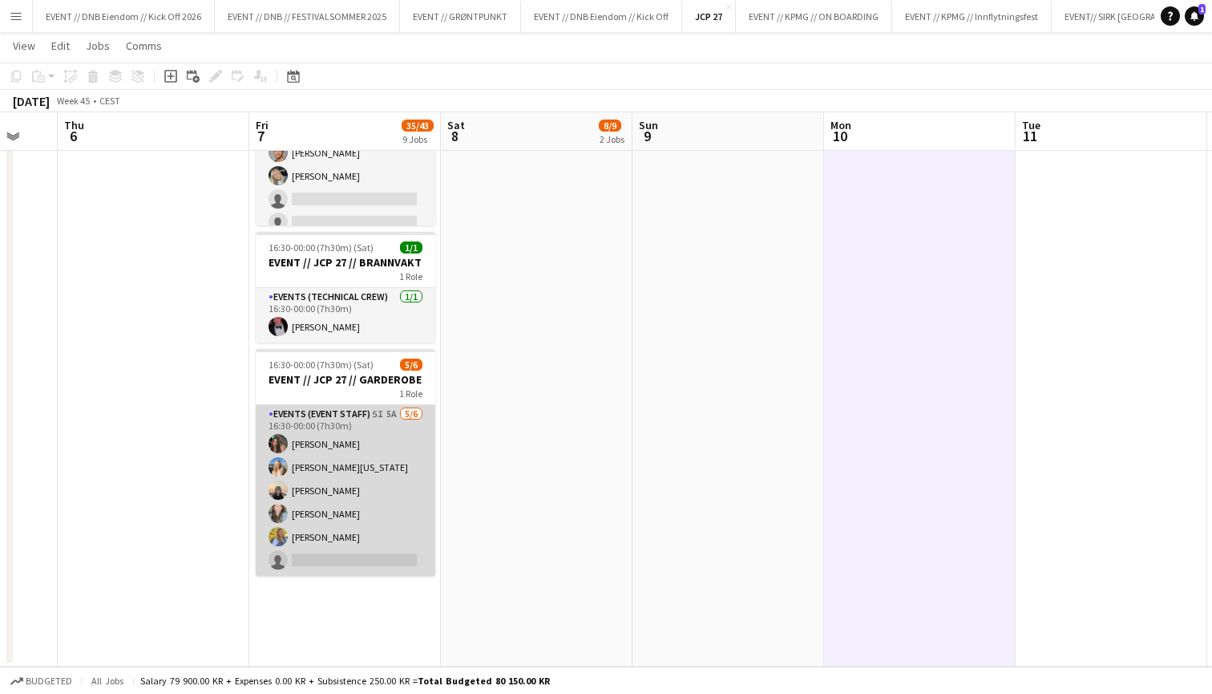
click at [329, 453] on app-card-role "Events (Event Staff) 5I 5A [DATE] 16:30-00:00 (7h30m) [PERSON_NAME] [PERSON_NAM…" at bounding box center [346, 490] width 180 height 171
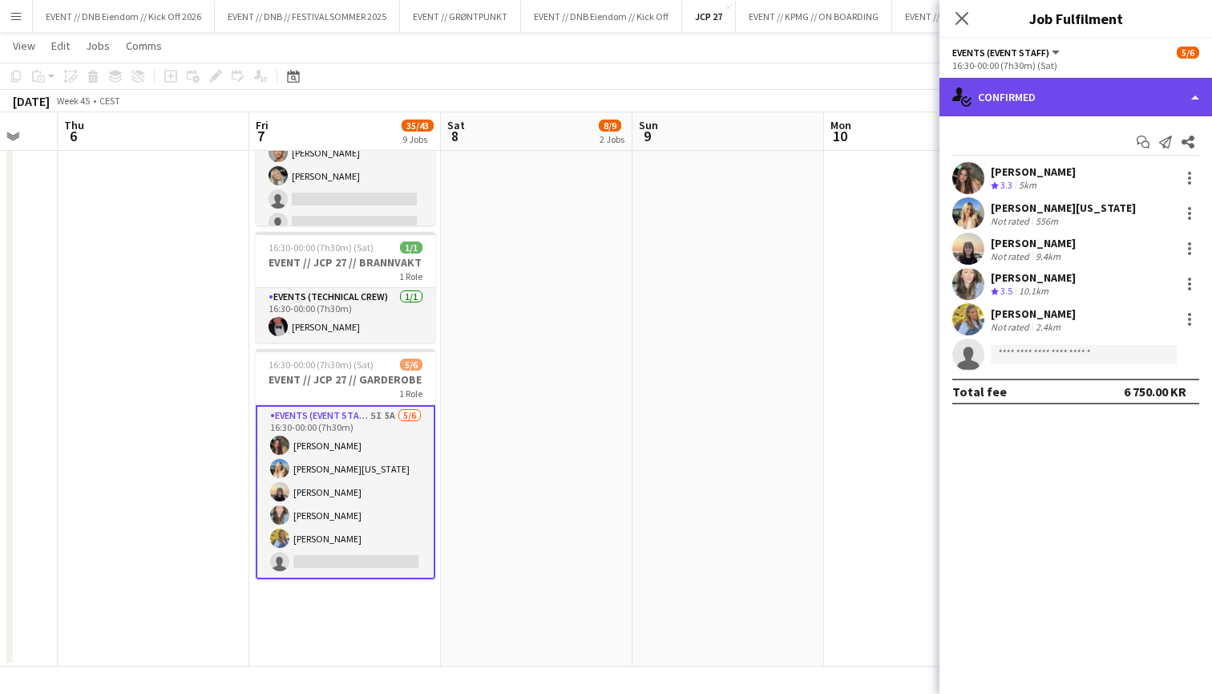
click at [1056, 96] on div "single-neutral-actions-check-2 Confirmed" at bounding box center [1076, 97] width 273 height 38
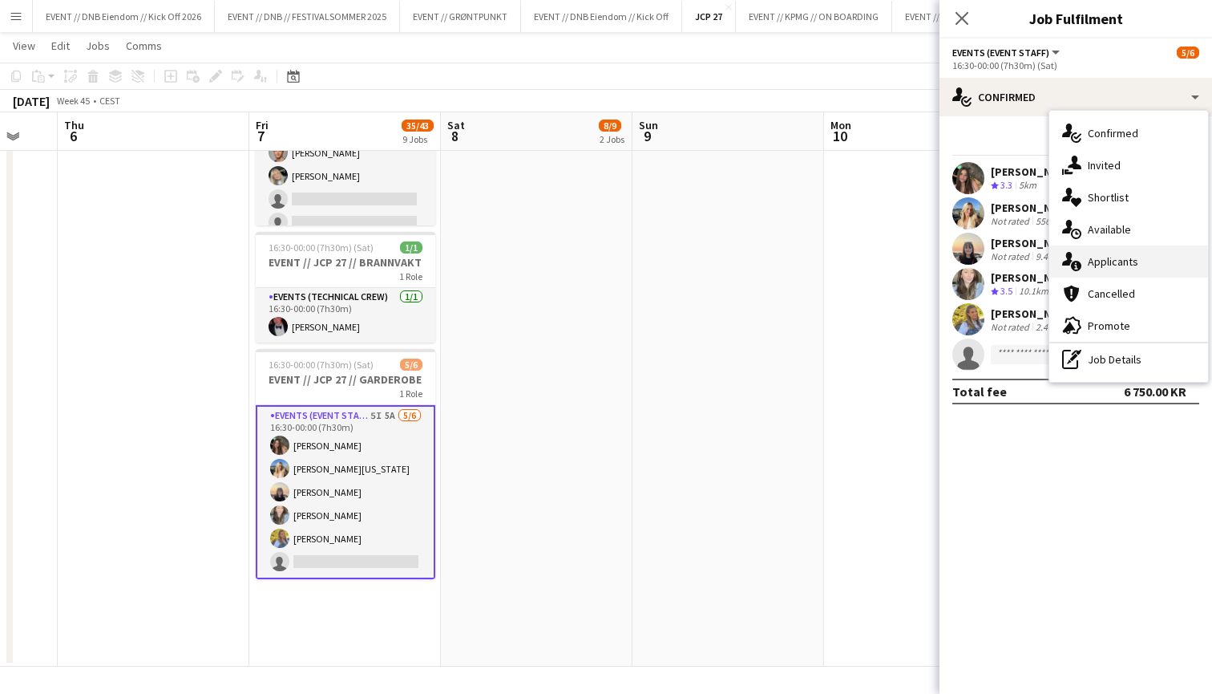
click at [1118, 266] on span "Applicants" at bounding box center [1113, 261] width 51 height 14
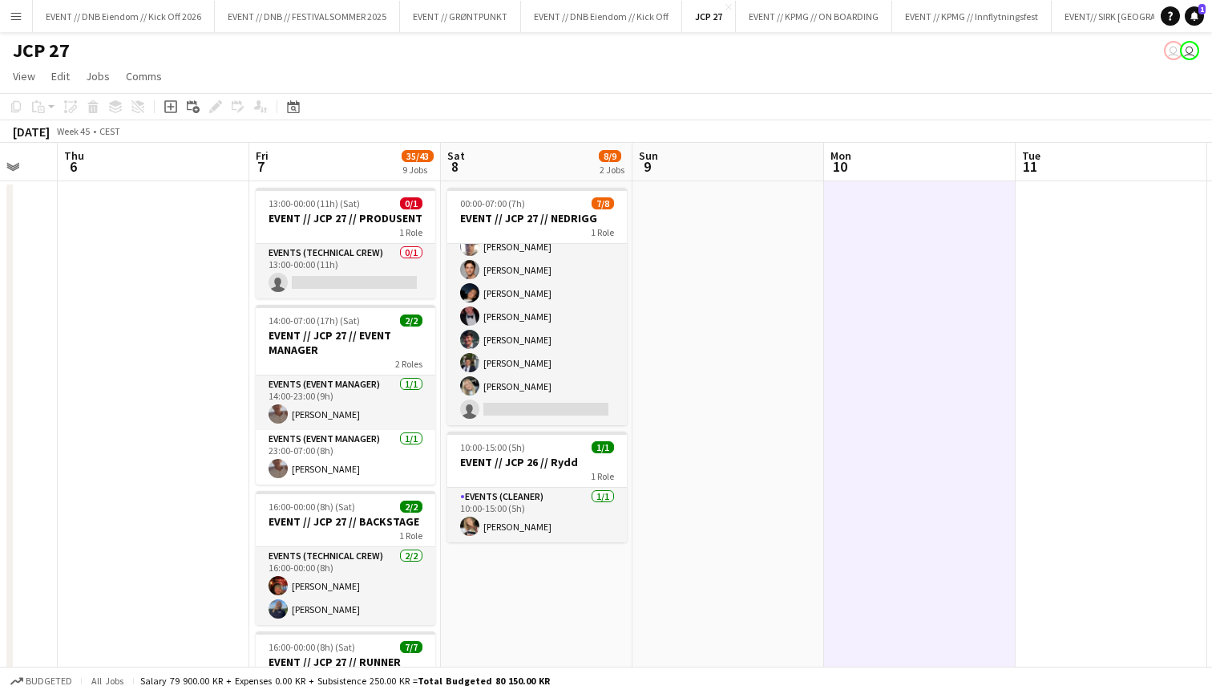
scroll to position [0, 0]
click at [18, 17] on app-icon "Menu" at bounding box center [16, 16] width 13 height 13
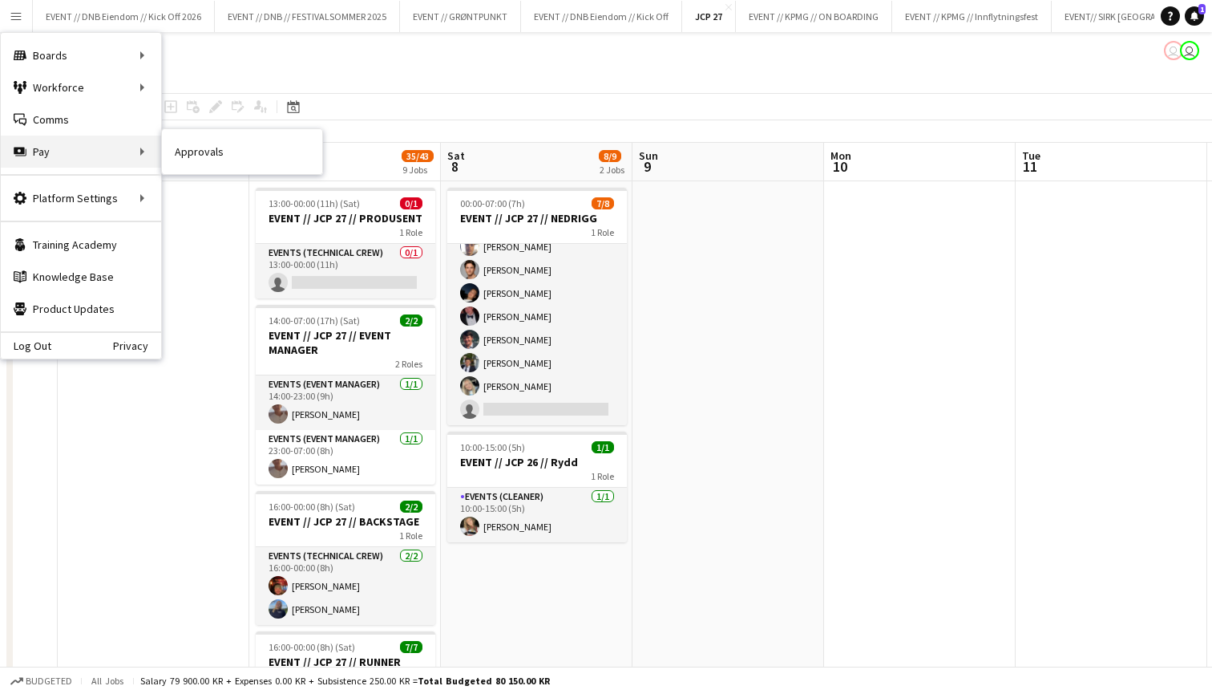
click at [76, 148] on div "Pay Pay" at bounding box center [81, 151] width 160 height 32
click at [180, 153] on link "Approvals" at bounding box center [242, 151] width 160 height 32
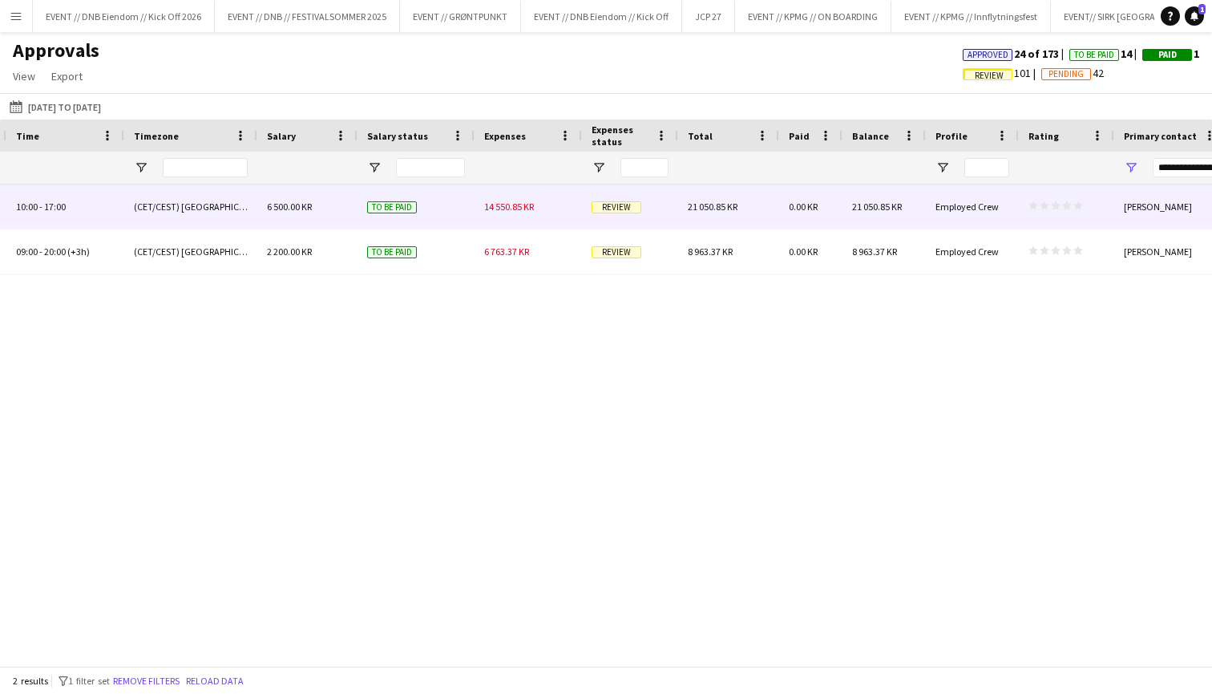
click at [536, 228] on div "14 550.85 KR" at bounding box center [528, 206] width 107 height 44
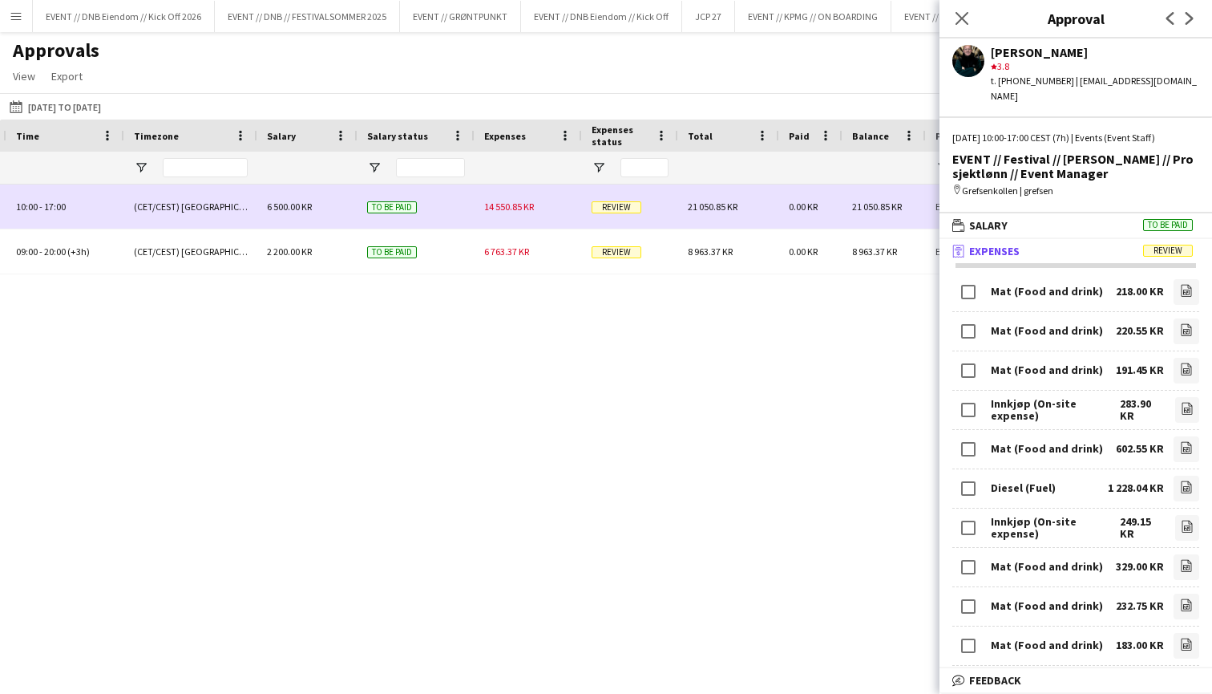
click at [520, 260] on div "6 763.37 KR" at bounding box center [528, 251] width 107 height 44
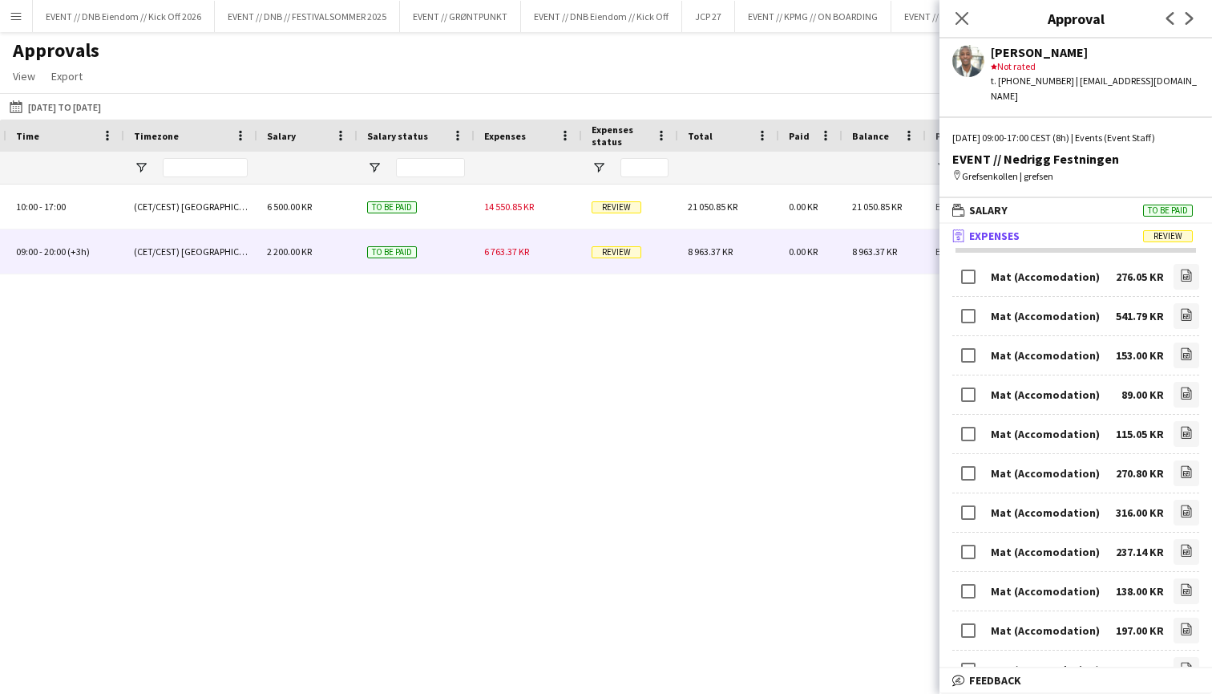
click at [428, 346] on div "10:00 - 17:00 (CET/CEST) [GEOGRAPHIC_DATA] 6 500.00 KR To be paid 14 550.85 KR …" at bounding box center [606, 424] width 1212 height 481
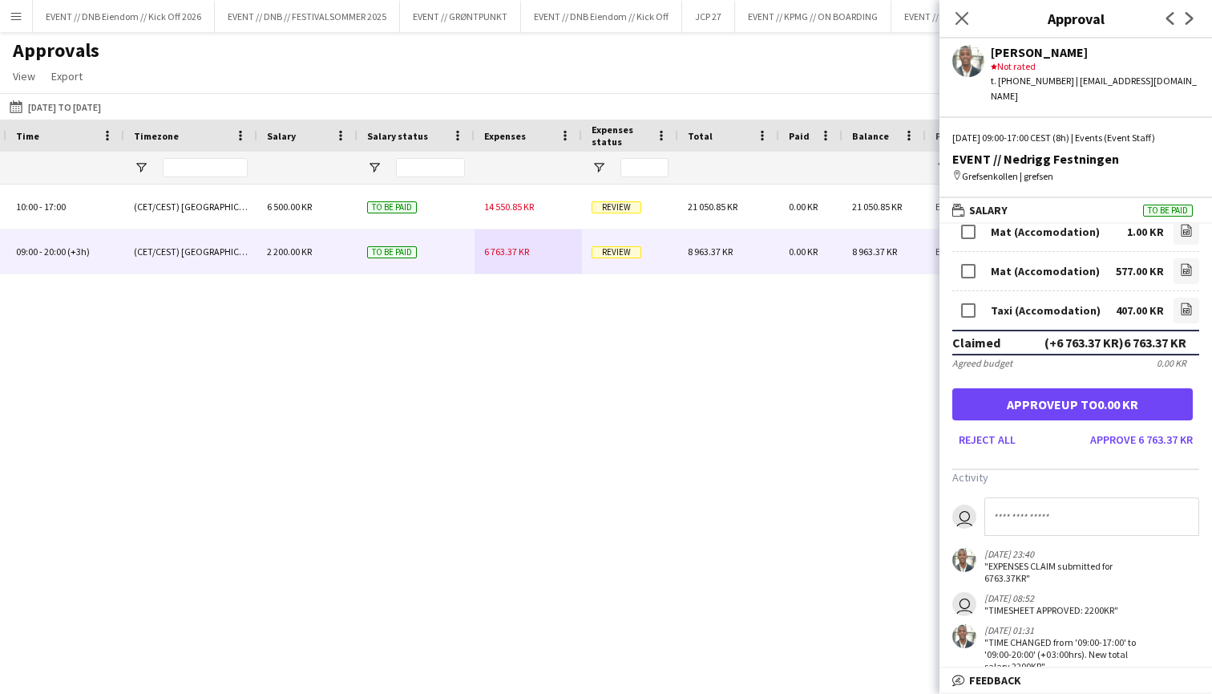
scroll to position [1121, 0]
click at [1117, 427] on button "Approve 6 763.37 KR" at bounding box center [1141, 440] width 115 height 26
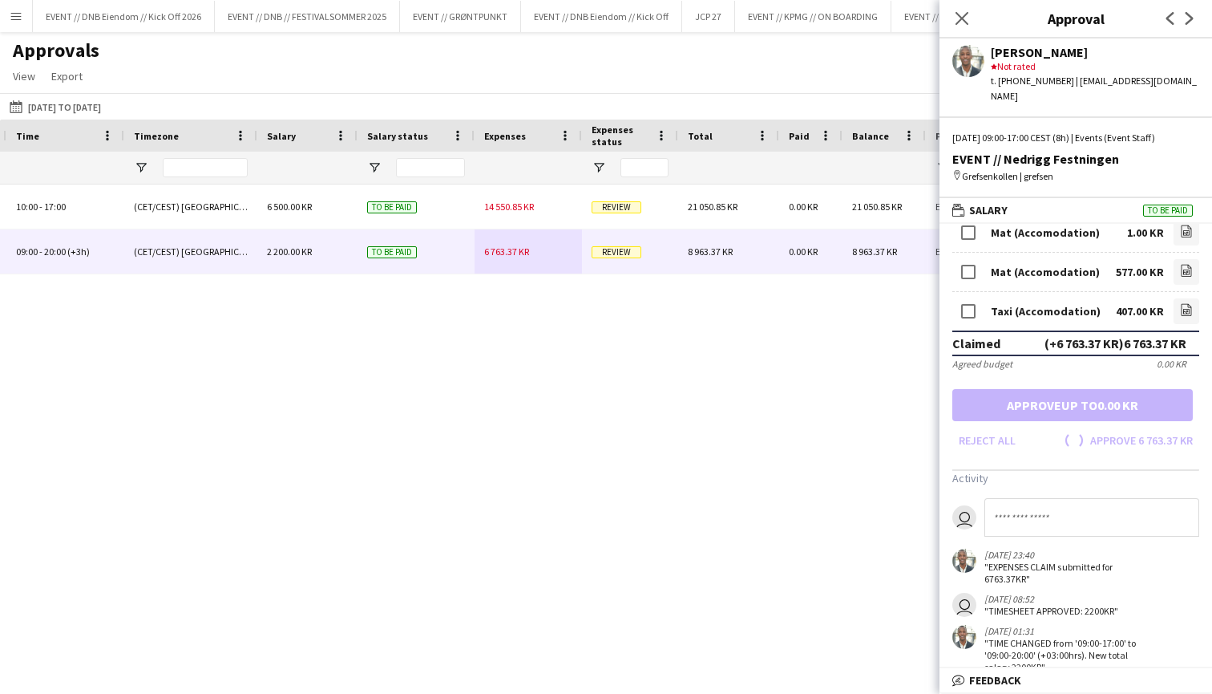
scroll to position [728, 0]
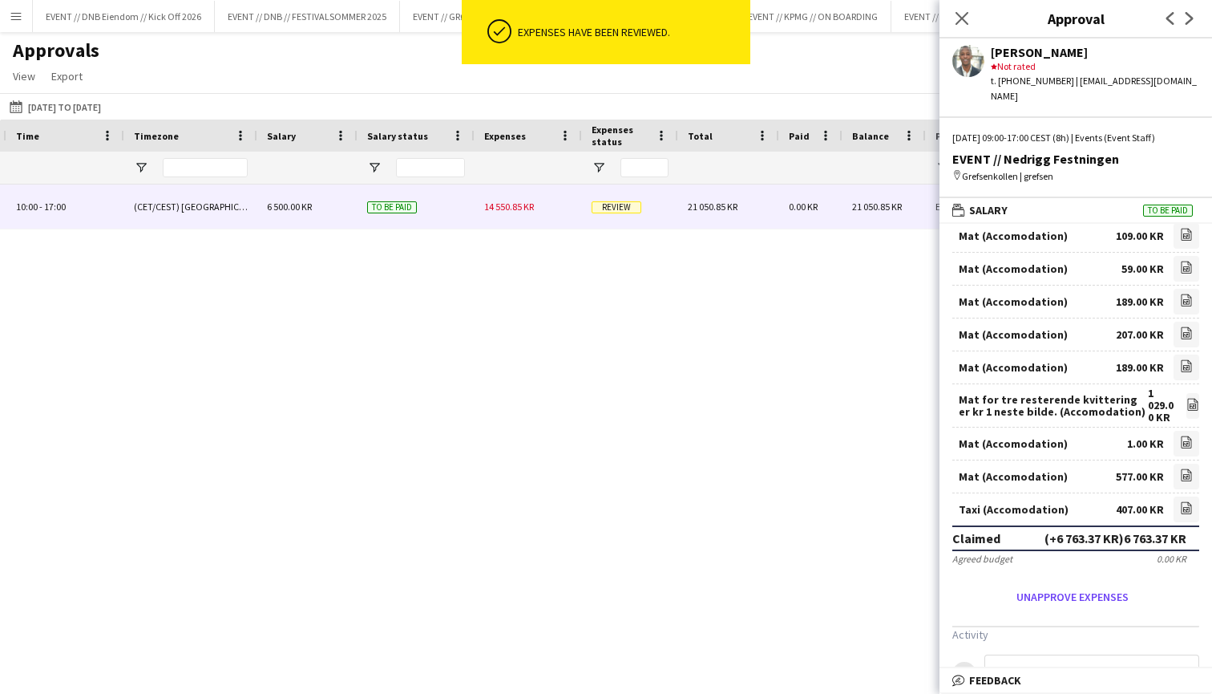
click at [524, 204] on span "14 550.85 KR" at bounding box center [509, 206] width 50 height 12
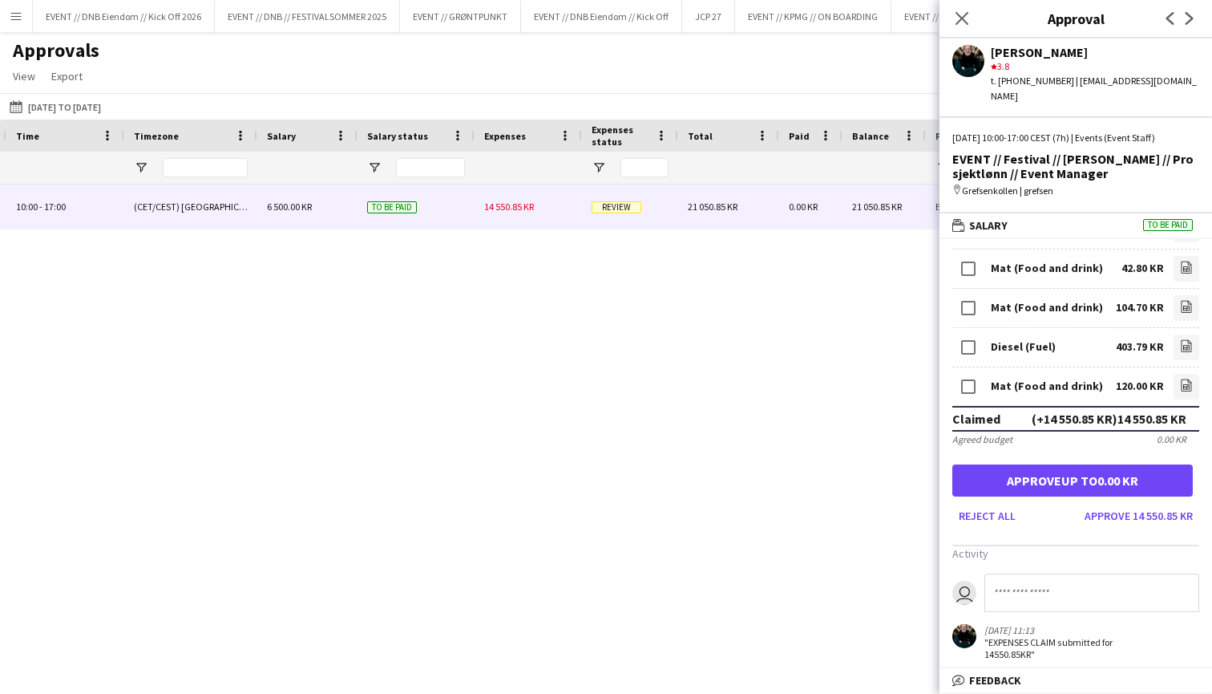
scroll to position [1514, 0]
click at [1164, 504] on button "Approve 14 550.85 KR" at bounding box center [1138, 517] width 121 height 26
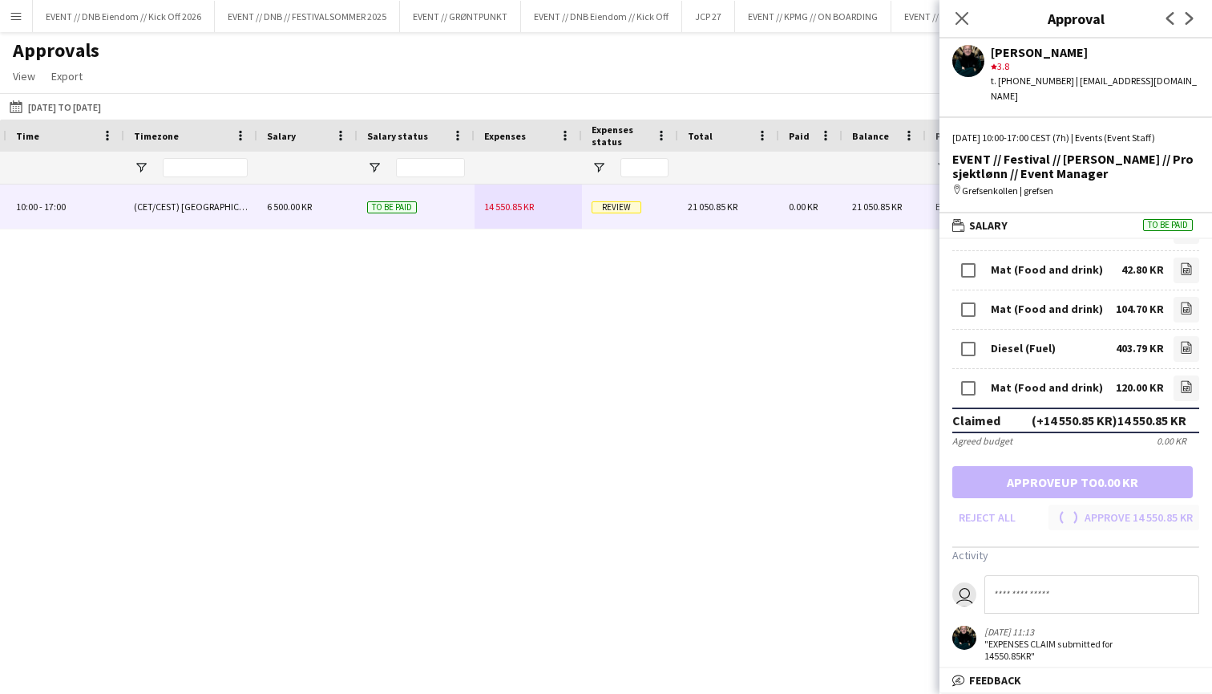
scroll to position [1126, 0]
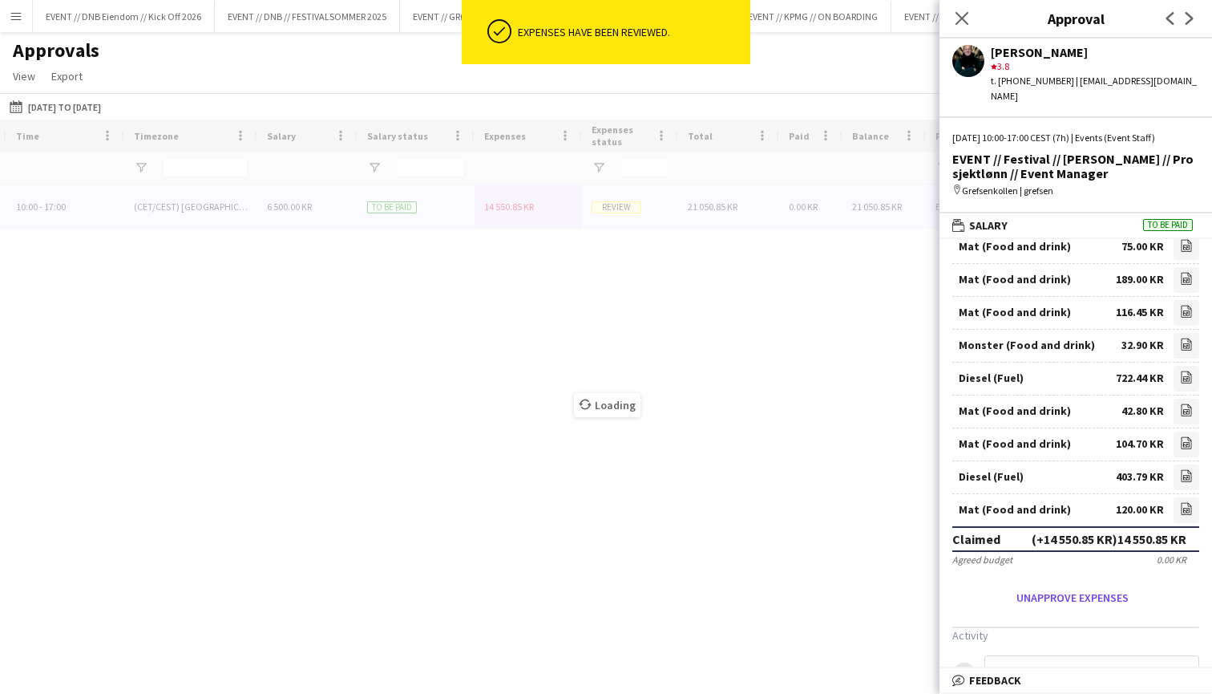
type input "***"
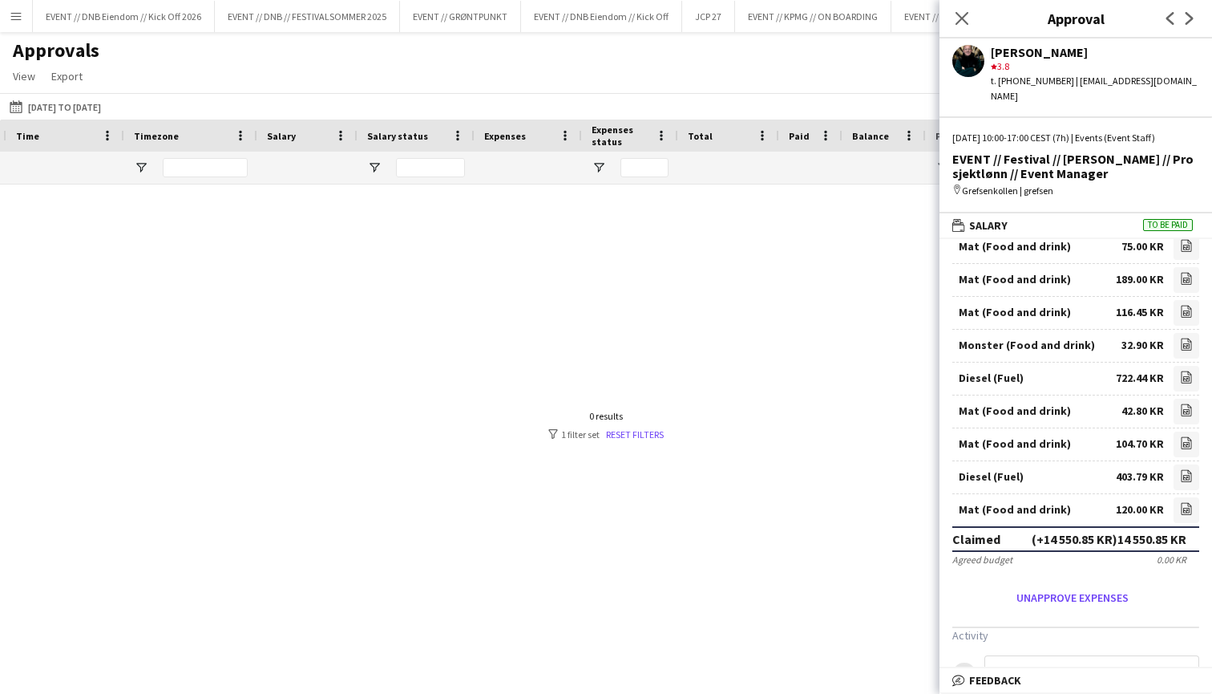
click at [807, 301] on div at bounding box center [606, 424] width 1212 height 481
click at [967, 16] on icon "Close pop-in" at bounding box center [961, 17] width 15 height 15
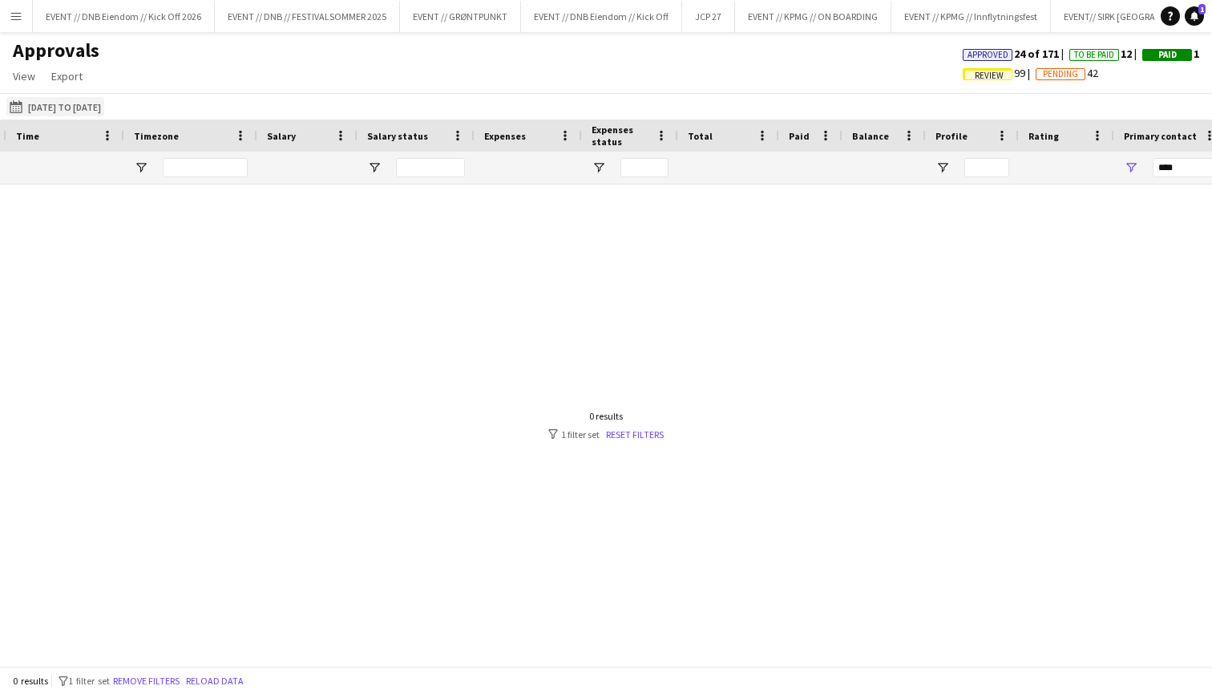
click at [80, 100] on button "[DATE] to [DATE] [DATE] to [DATE]" at bounding box center [55, 106] width 98 height 19
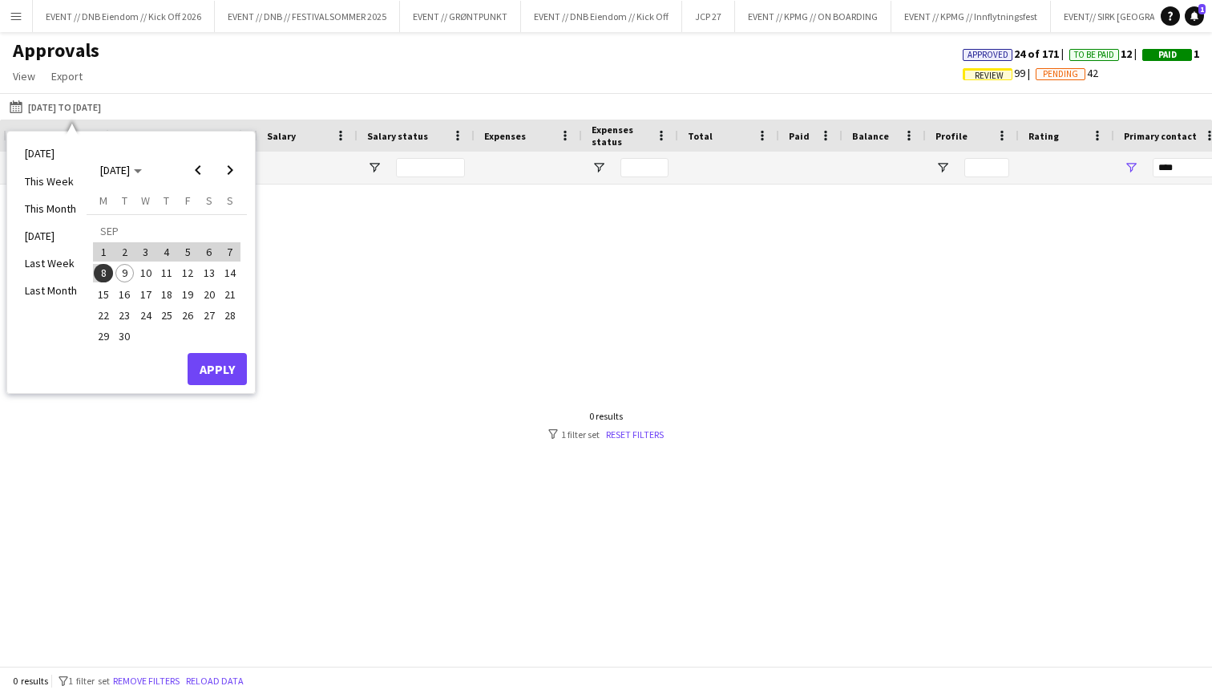
click at [125, 280] on span "9" at bounding box center [124, 273] width 19 height 19
click at [107, 263] on button "8" at bounding box center [103, 272] width 21 height 21
click at [256, 366] on div "[DATE] This Week This Month [DATE] Last Week Last Month [DATE] [DATE] [DATE] M …" at bounding box center [130, 262] width 249 height 263
click at [233, 366] on button "Apply" at bounding box center [217, 369] width 59 height 32
